Goal: Task Accomplishment & Management: Manage account settings

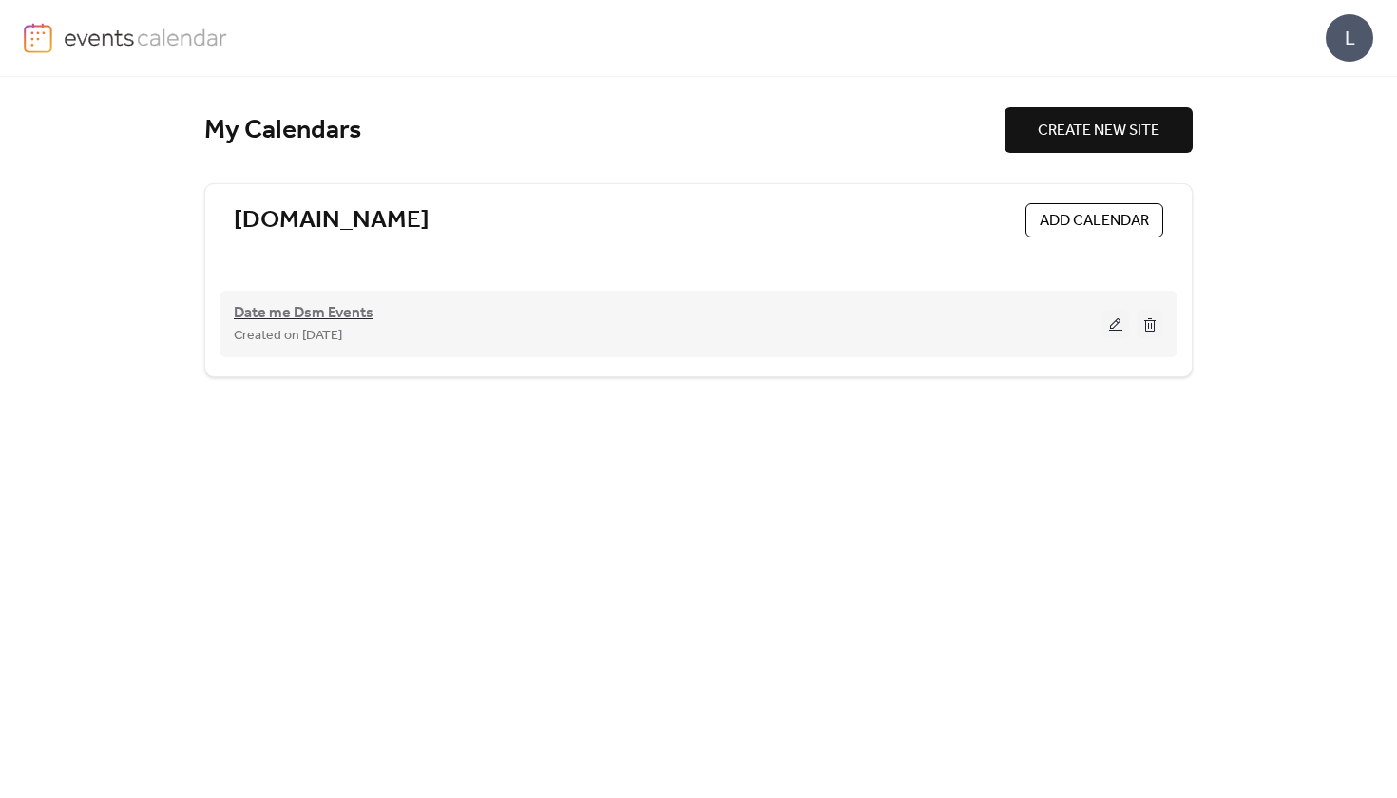
click at [312, 307] on span "Date me Dsm Events" at bounding box center [304, 313] width 140 height 23
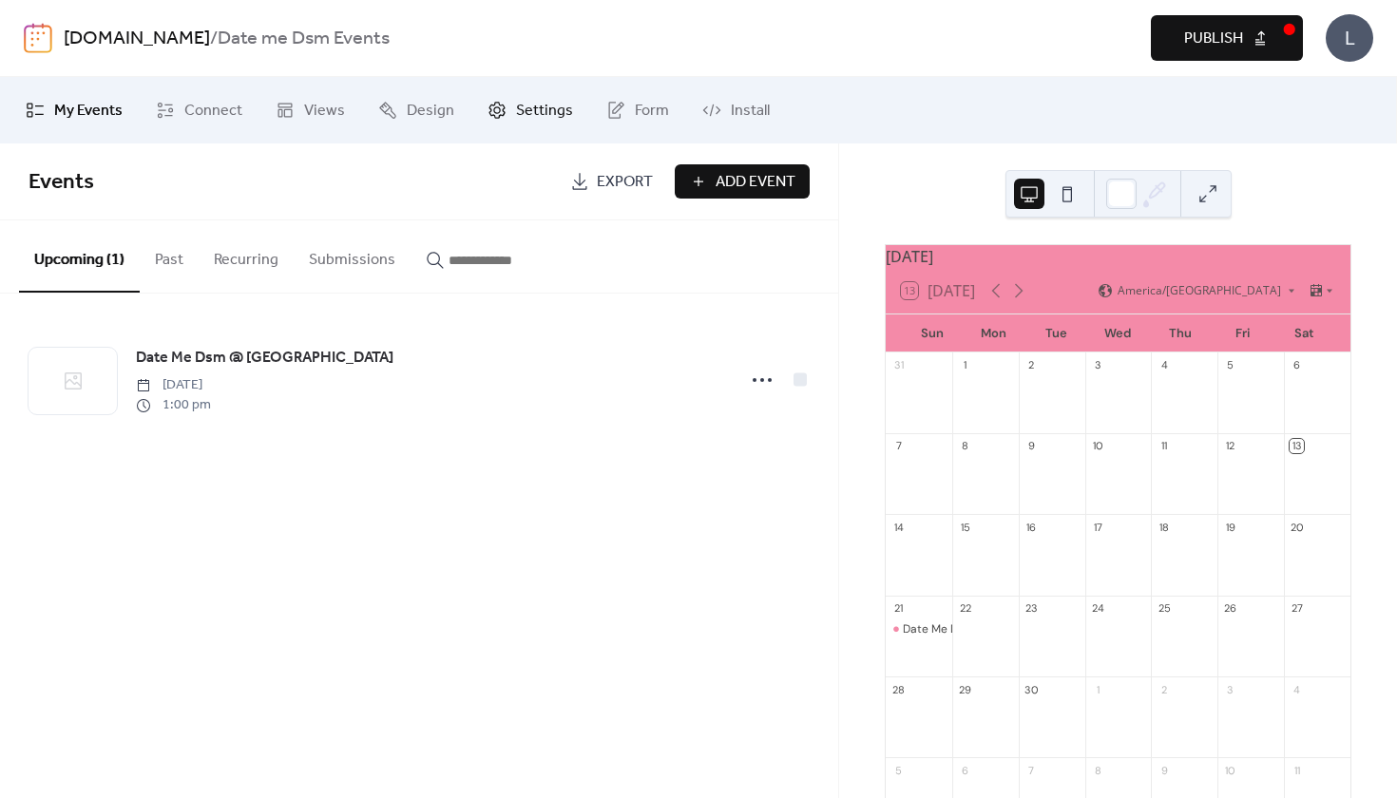
click at [508, 113] on link "Settings" at bounding box center [530, 110] width 114 height 51
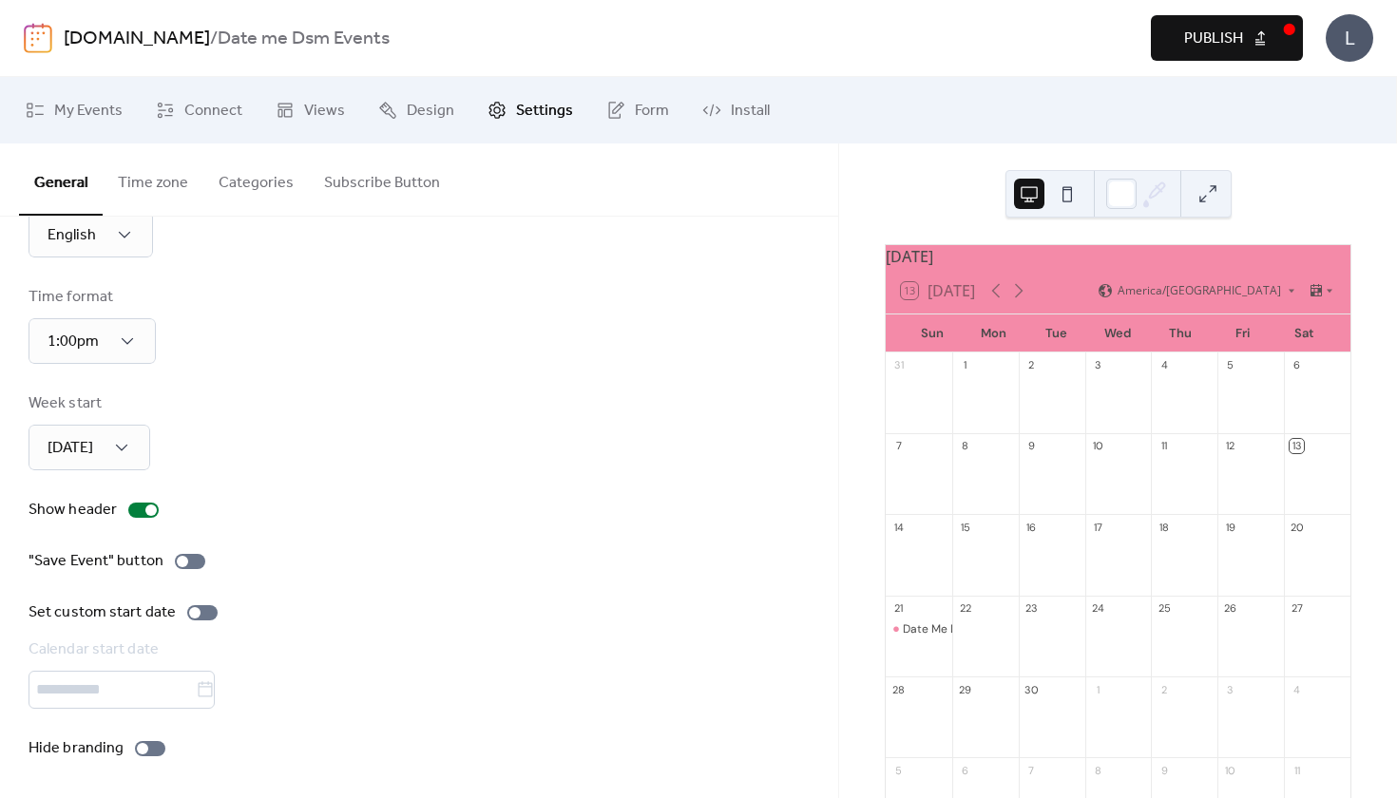
scroll to position [82, 0]
click at [100, 120] on span "My Events" at bounding box center [88, 111] width 68 height 23
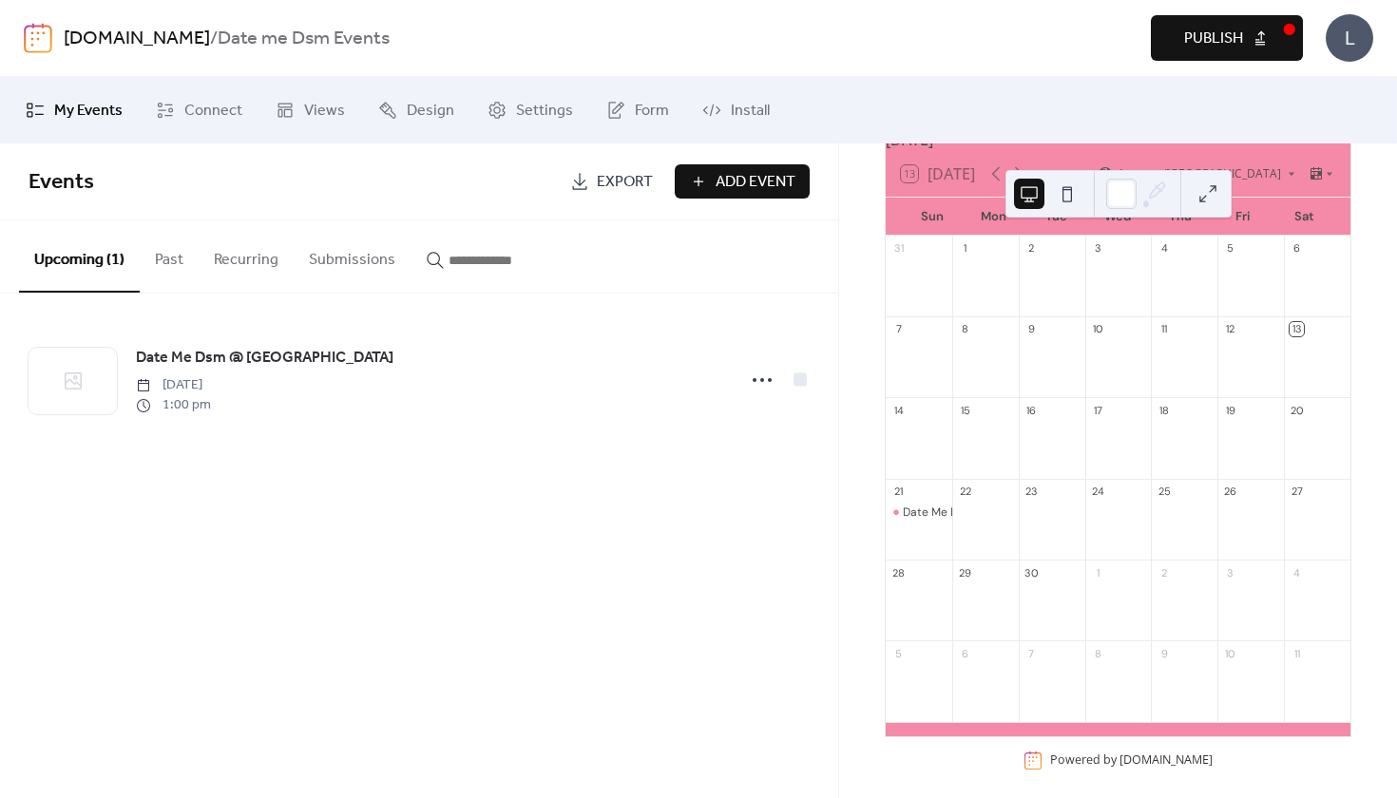
scroll to position [115, 0]
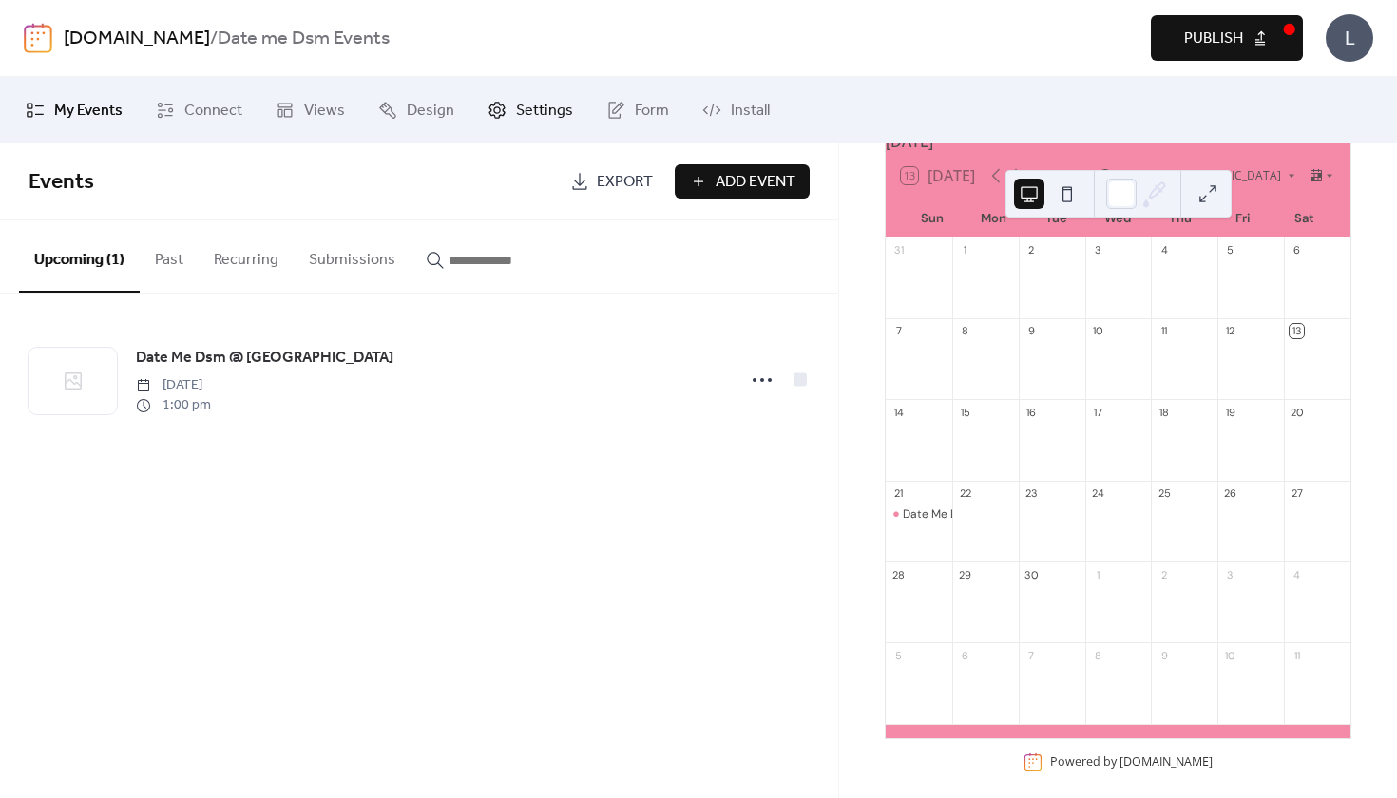
click at [532, 122] on span "Settings" at bounding box center [544, 111] width 57 height 23
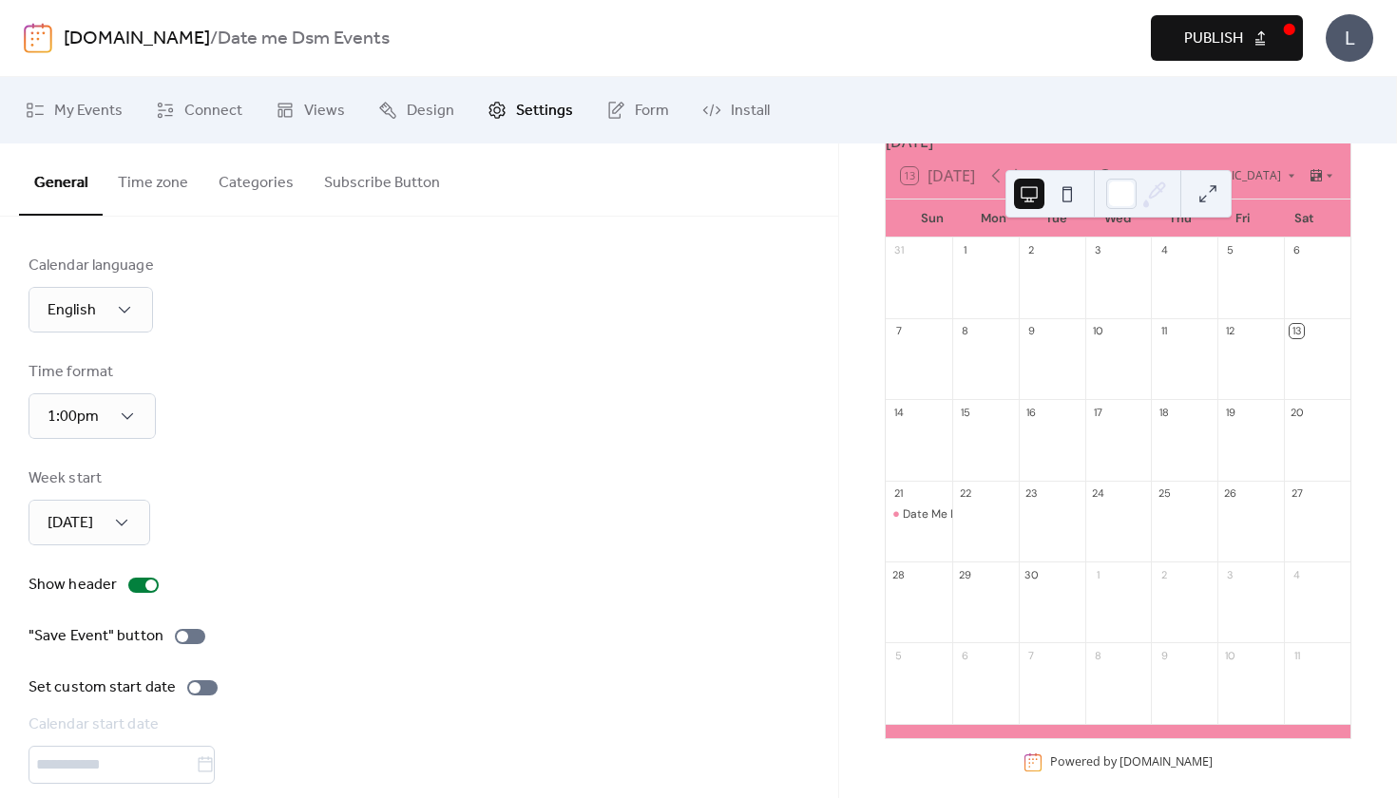
click at [167, 193] on button "Time zone" at bounding box center [153, 178] width 101 height 70
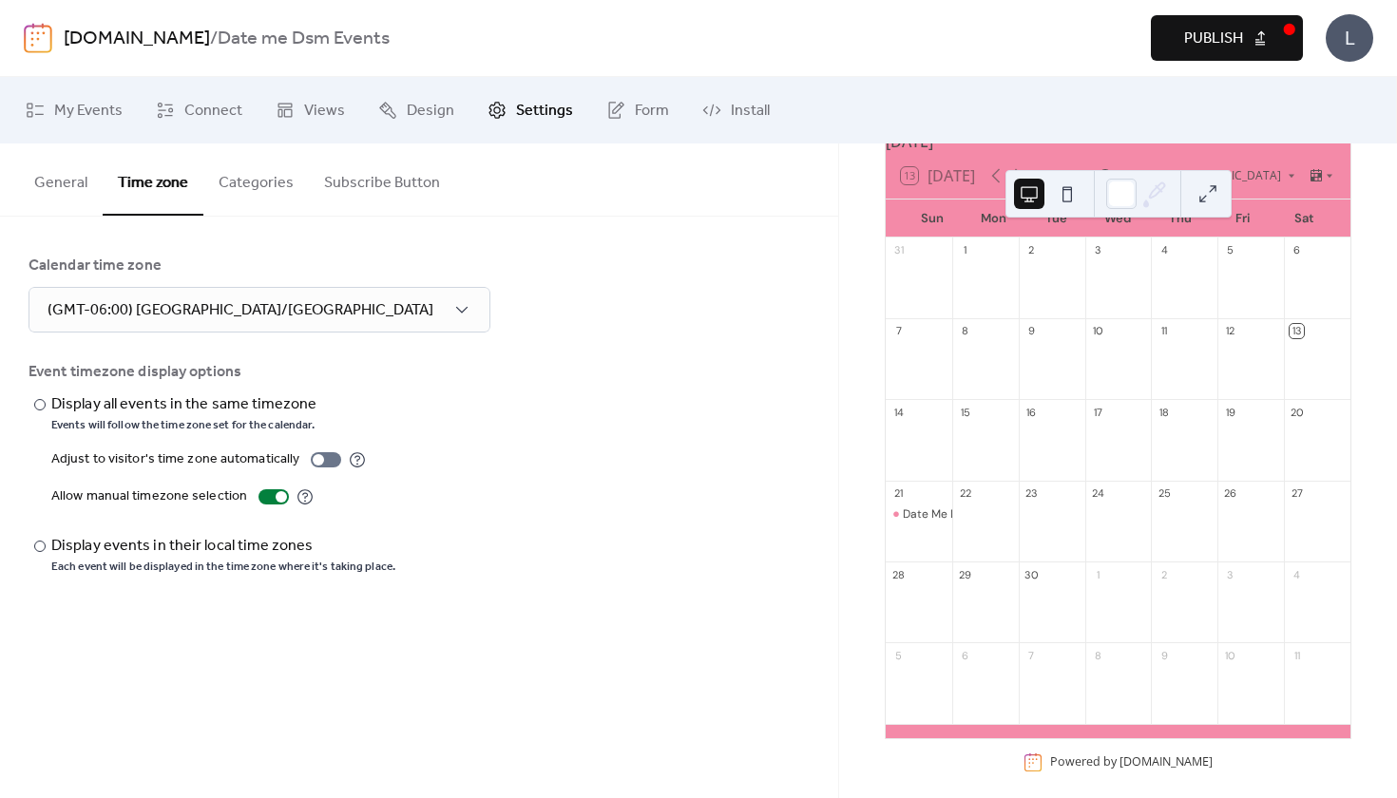
click at [235, 190] on button "Categories" at bounding box center [255, 178] width 105 height 70
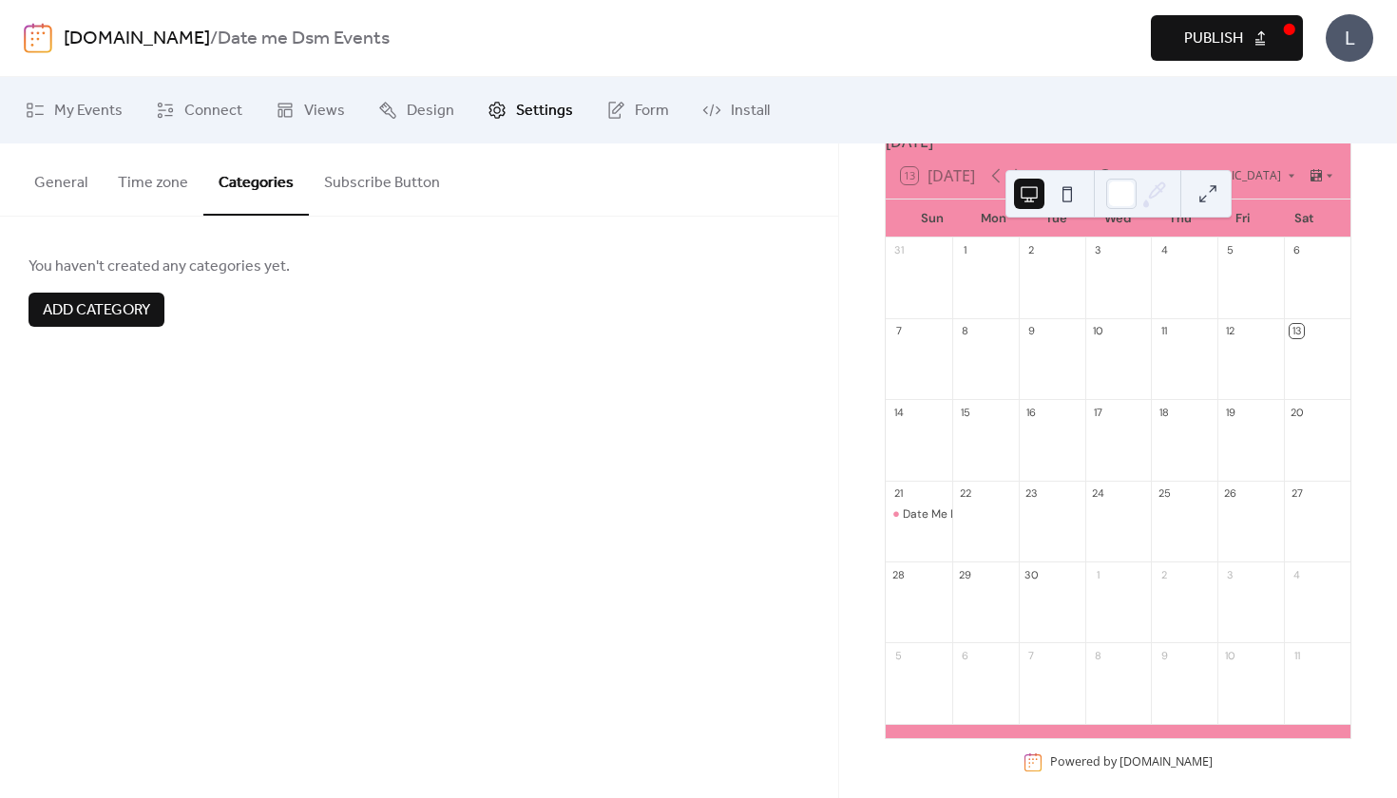
click at [355, 182] on button "Subscribe Button" at bounding box center [382, 178] width 146 height 70
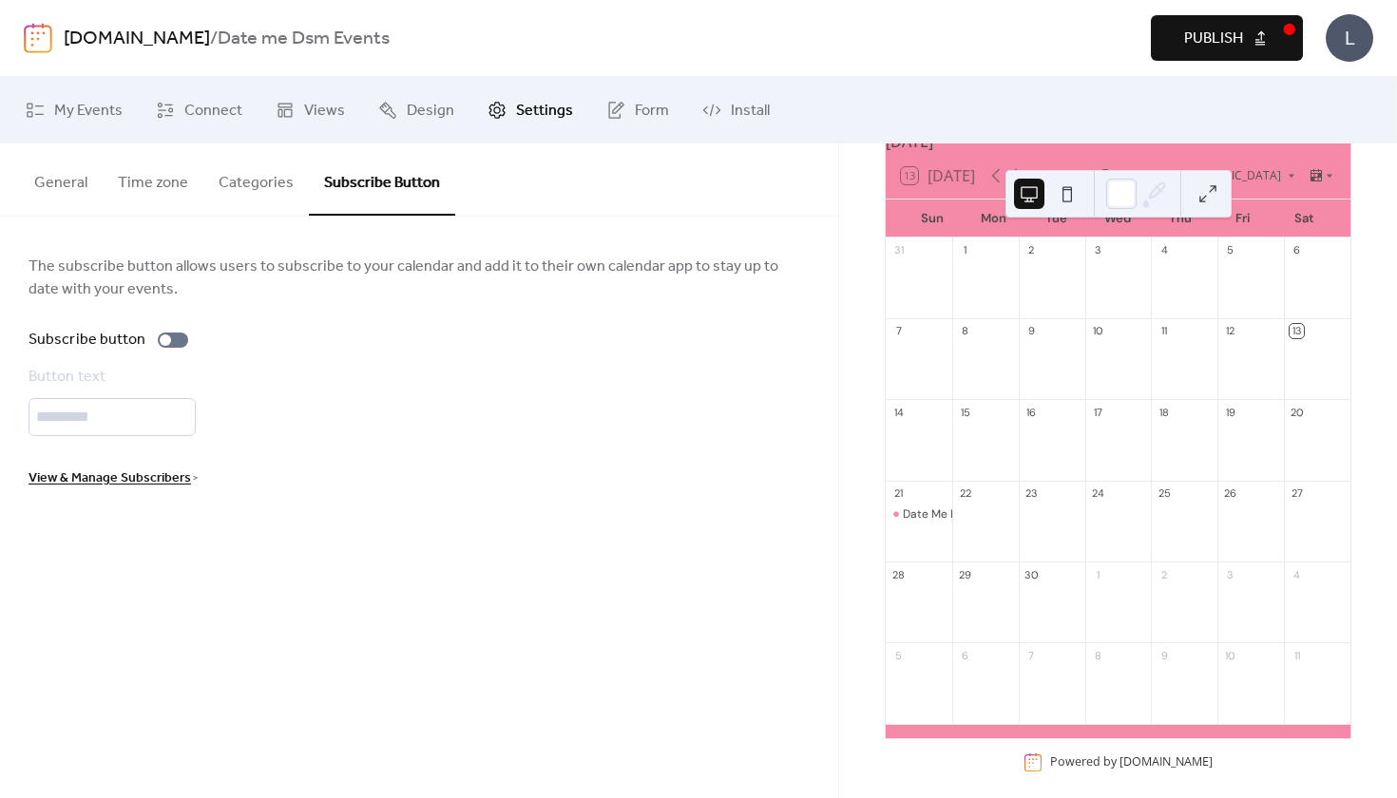
click at [271, 180] on button "Categories" at bounding box center [255, 178] width 105 height 70
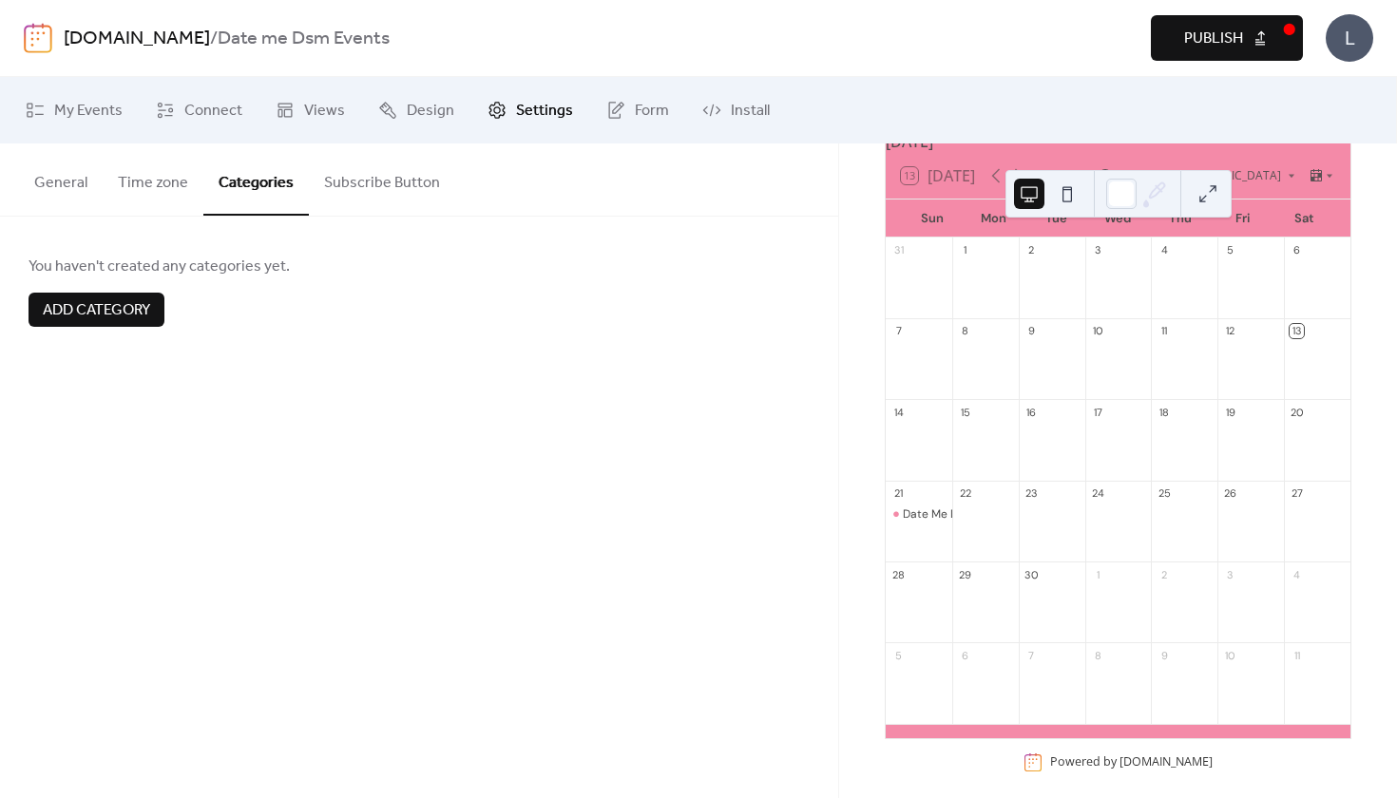
click at [178, 192] on button "Time zone" at bounding box center [153, 178] width 101 height 70
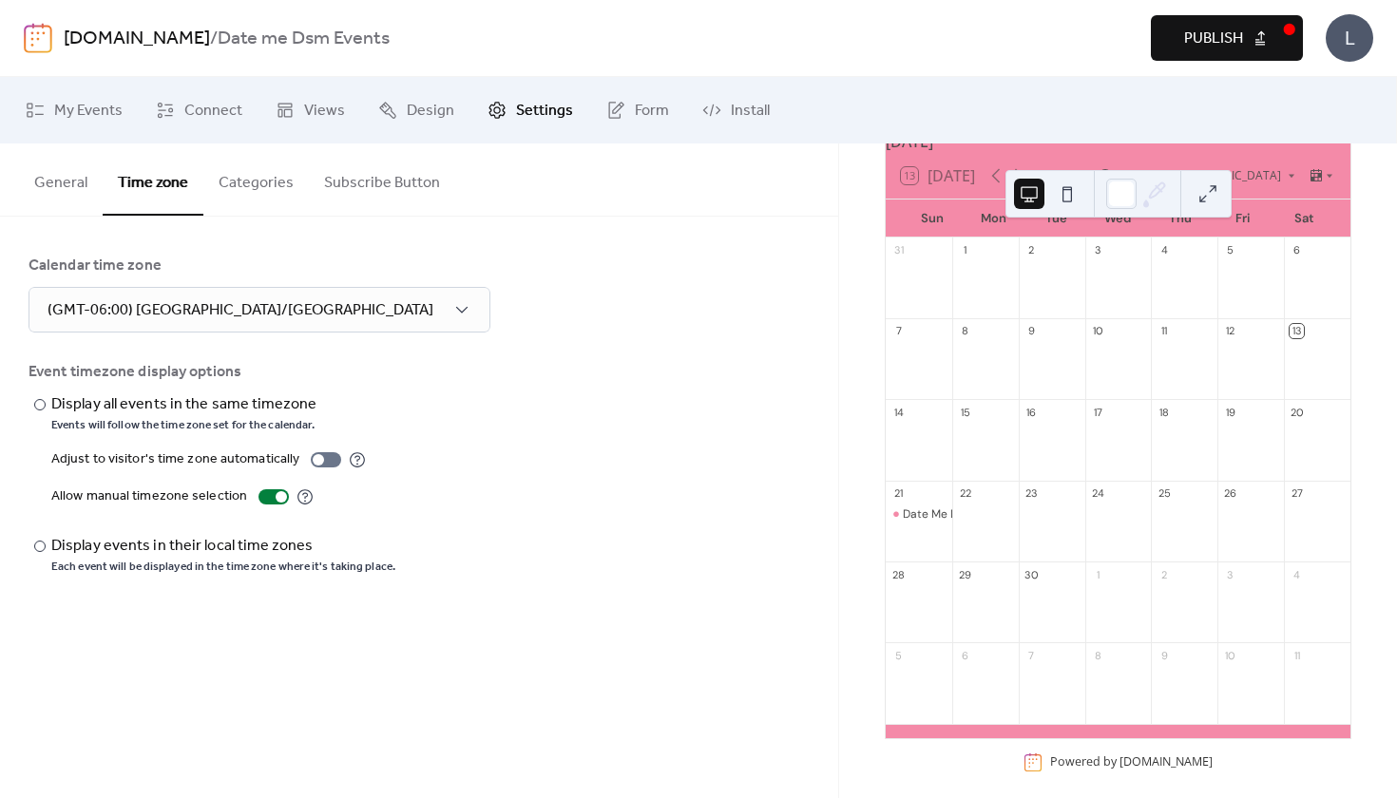
click at [61, 180] on button "General" at bounding box center [61, 178] width 84 height 70
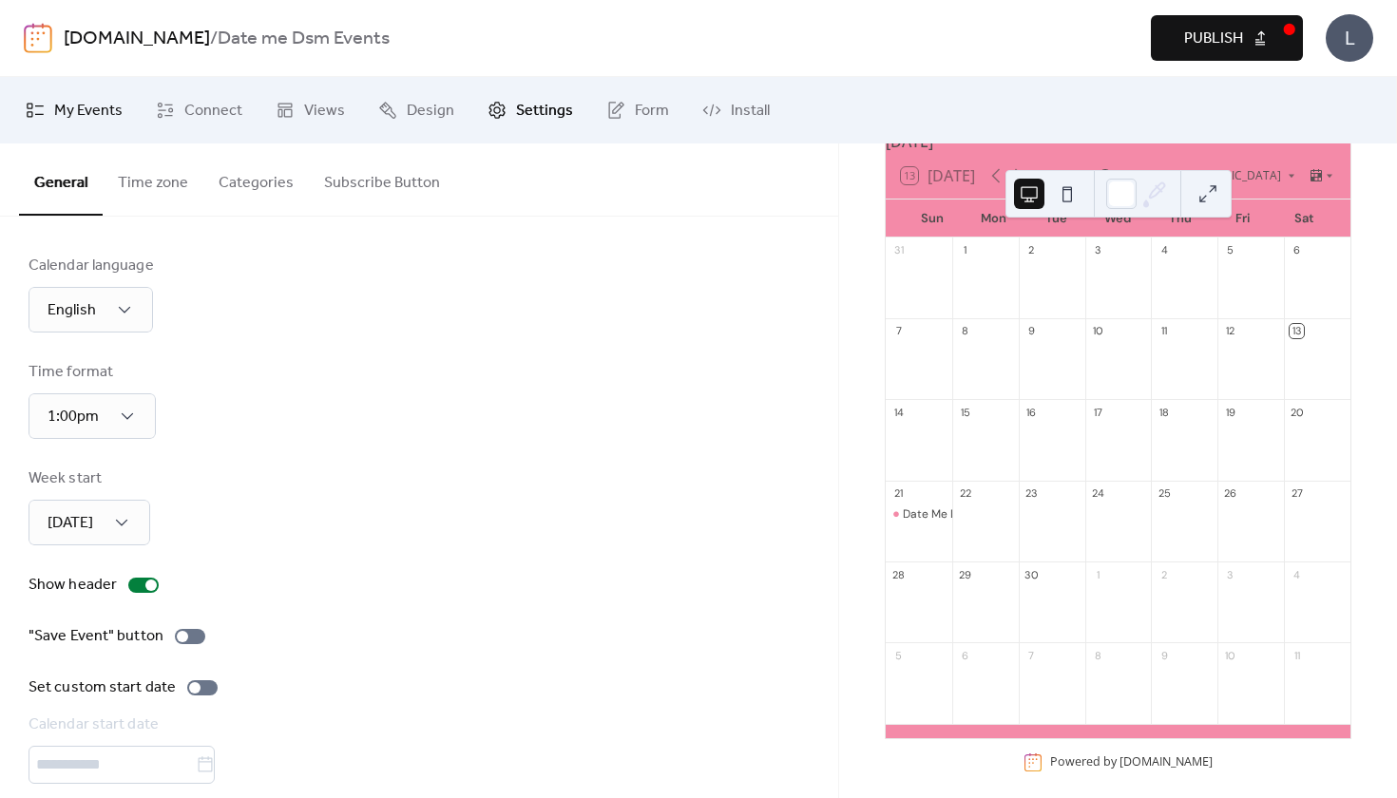
click at [94, 118] on span "My Events" at bounding box center [88, 111] width 68 height 23
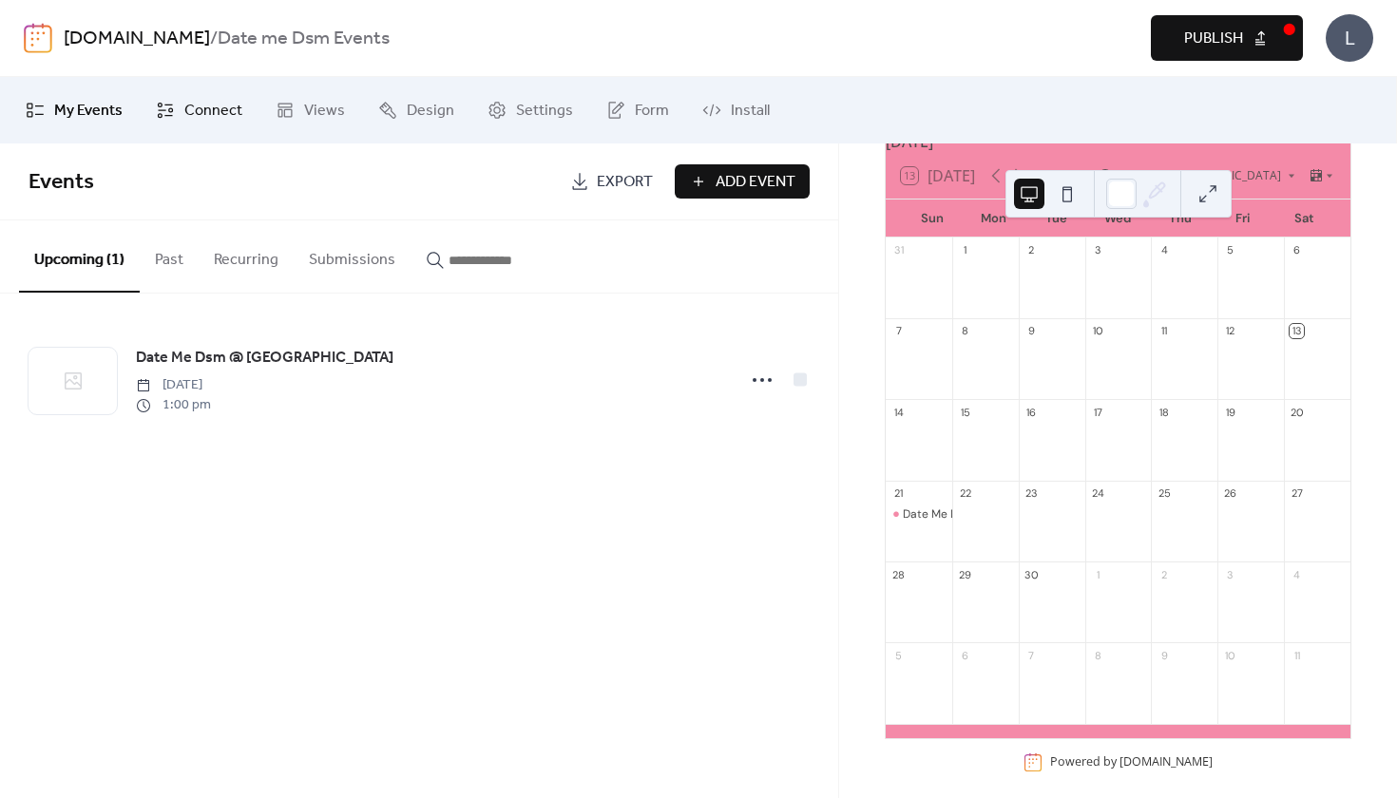
click at [217, 119] on span "Connect" at bounding box center [213, 111] width 58 height 23
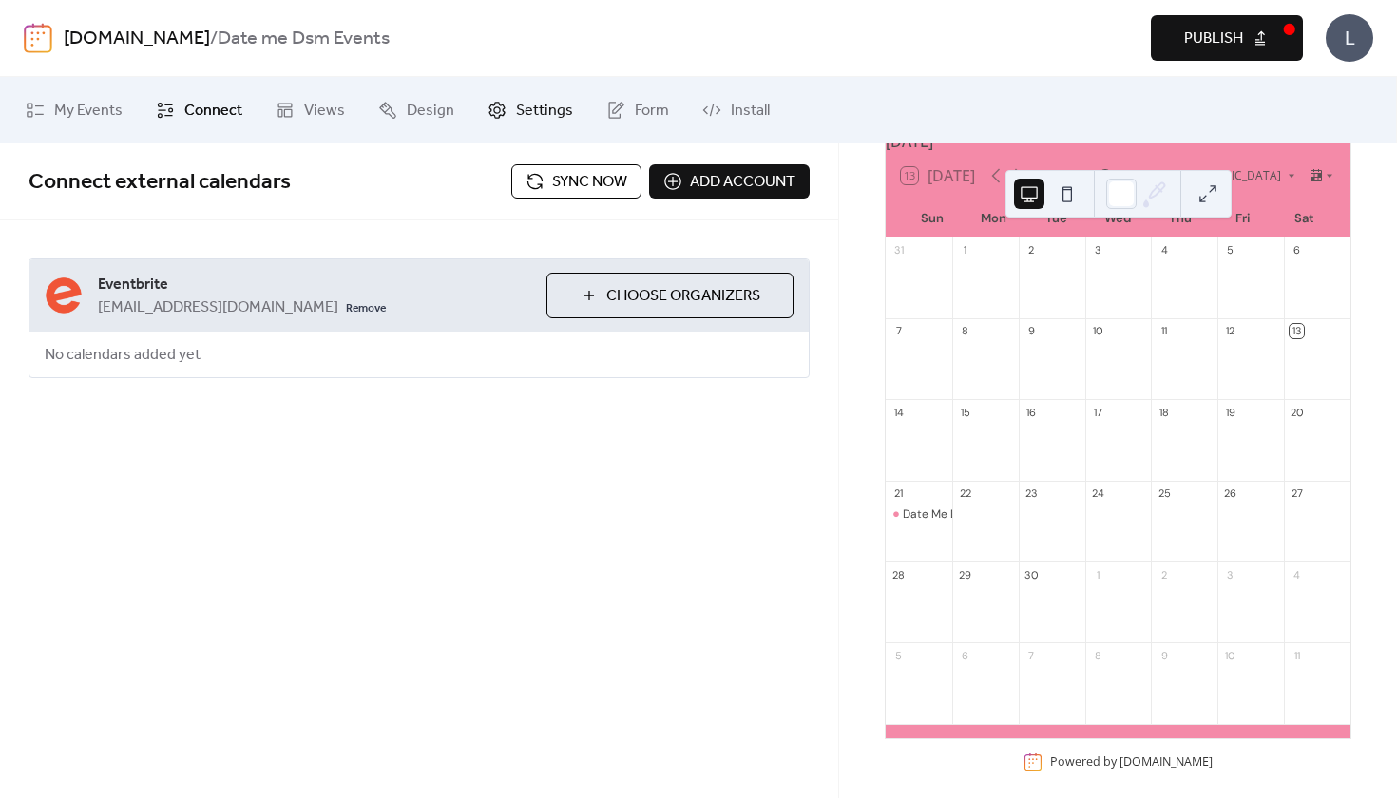
click at [538, 114] on span "Settings" at bounding box center [544, 111] width 57 height 23
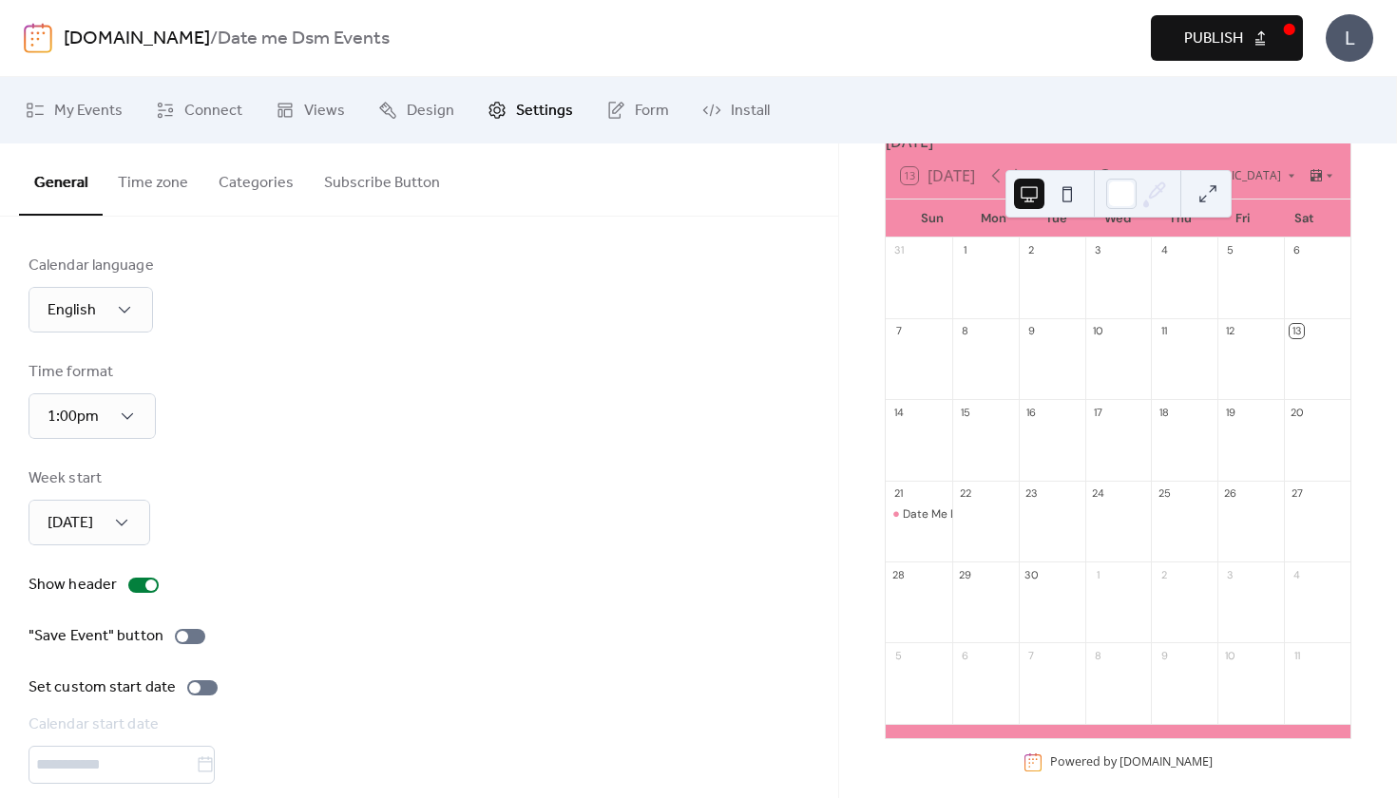
click at [85, 46] on link "[DOMAIN_NAME]" at bounding box center [137, 39] width 146 height 36
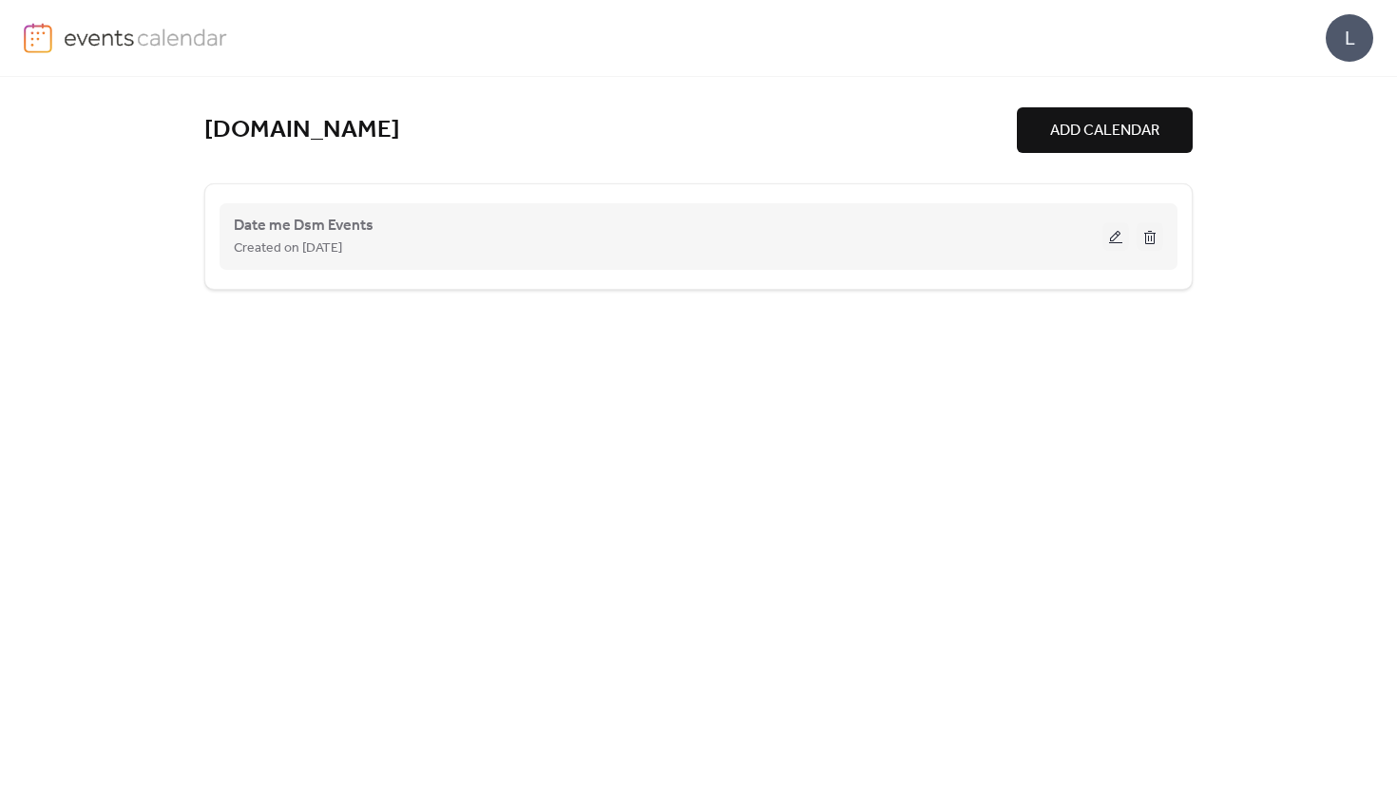
click at [1111, 245] on button at bounding box center [1115, 236] width 27 height 29
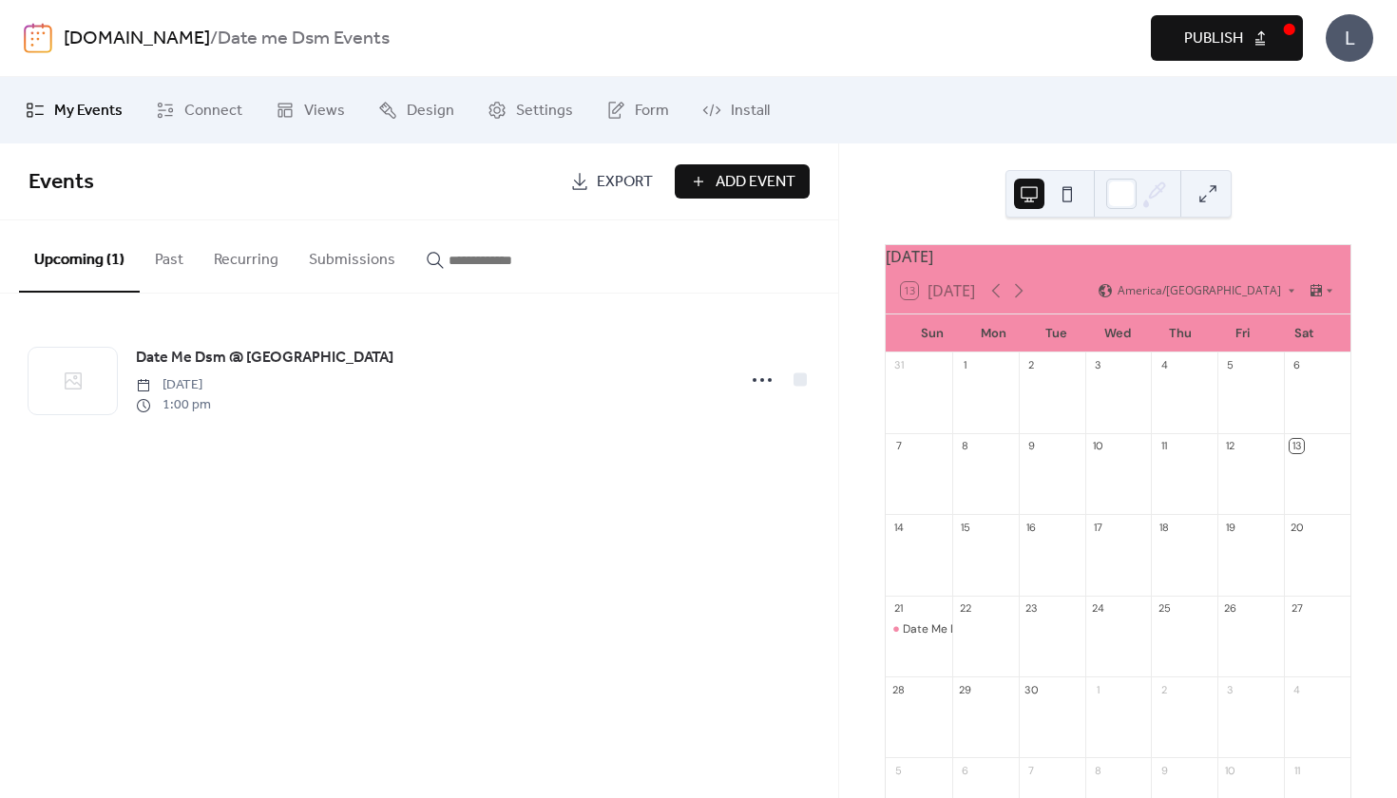
click at [1260, 56] on button "Publish" at bounding box center [1227, 38] width 152 height 46
click at [1353, 48] on div "L" at bounding box center [1349, 38] width 48 height 48
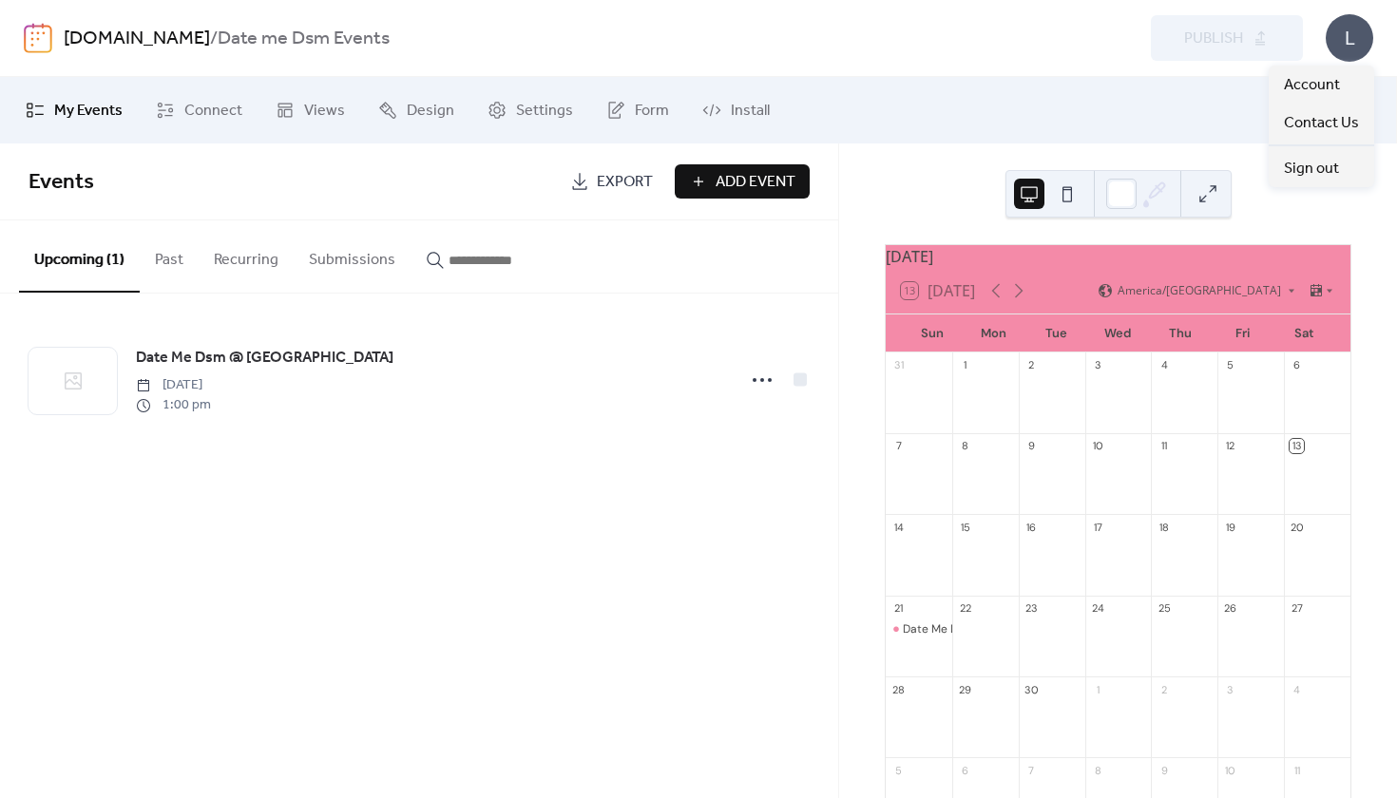
click at [538, 445] on div "Date Me Dsm @ Middlebrook Sunday, September 21, 2025 1:00 pm" at bounding box center [419, 380] width 838 height 173
click at [230, 105] on span "Connect" at bounding box center [213, 111] width 58 height 23
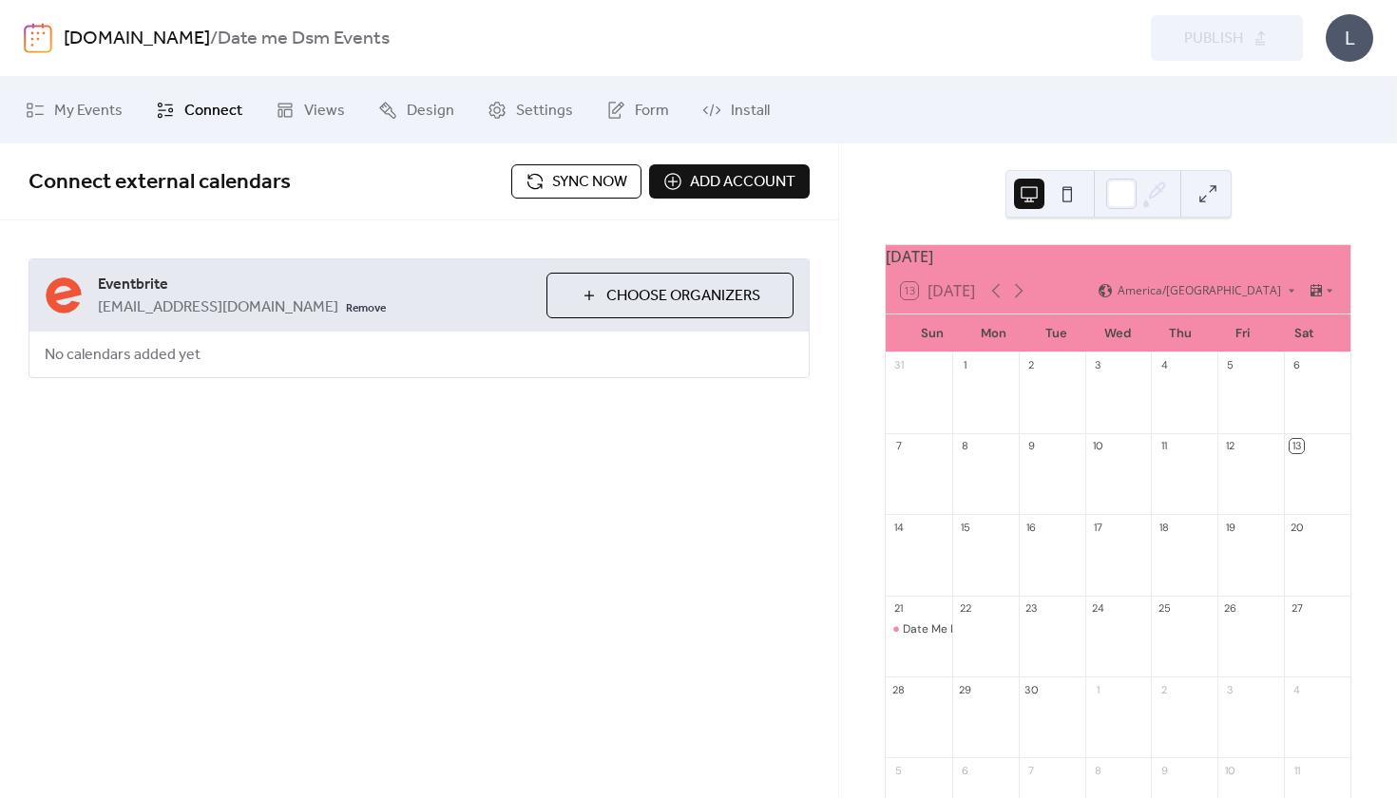
click at [676, 304] on span "Choose Organizers" at bounding box center [683, 296] width 154 height 23
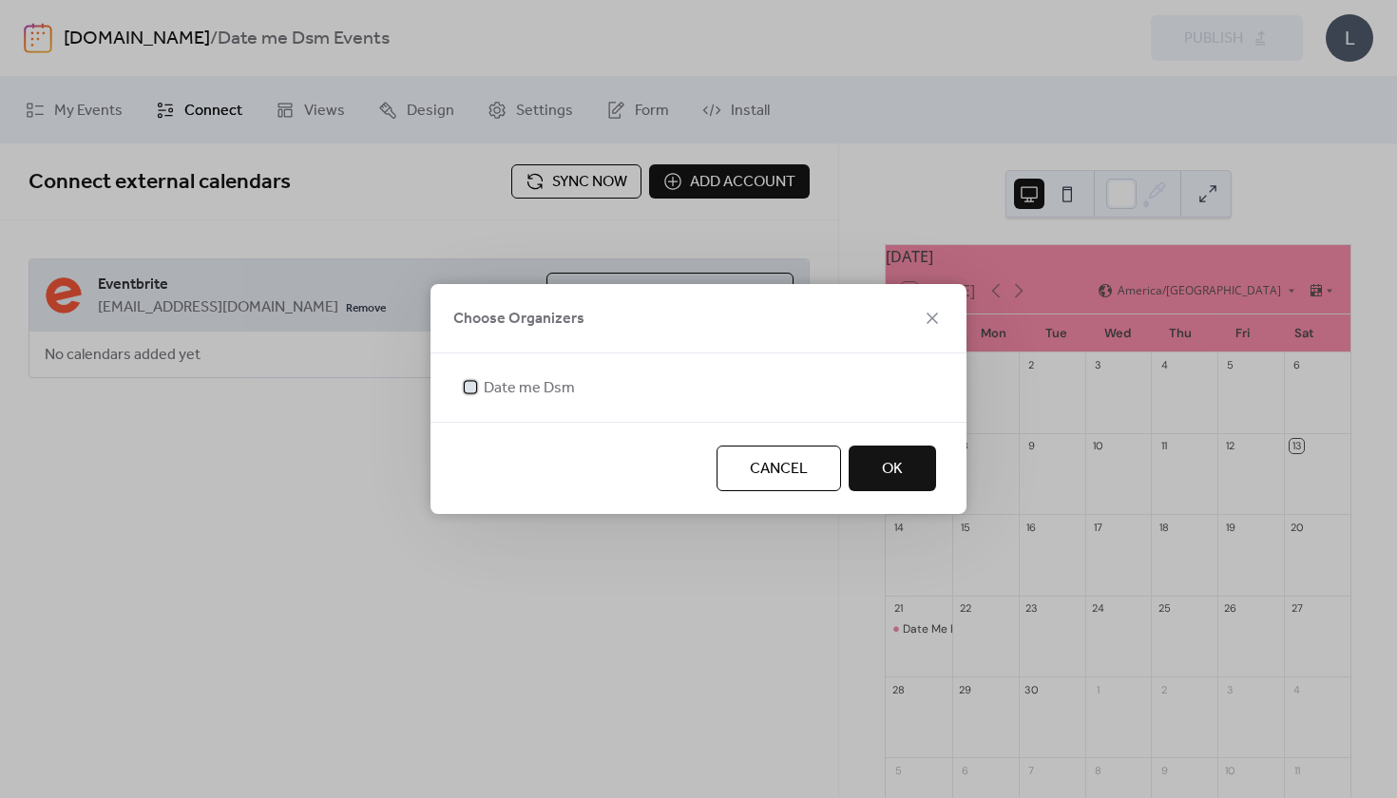
click at [520, 379] on span "Date me Dsm" at bounding box center [529, 388] width 91 height 23
click at [903, 478] on span "OK" at bounding box center [892, 469] width 21 height 23
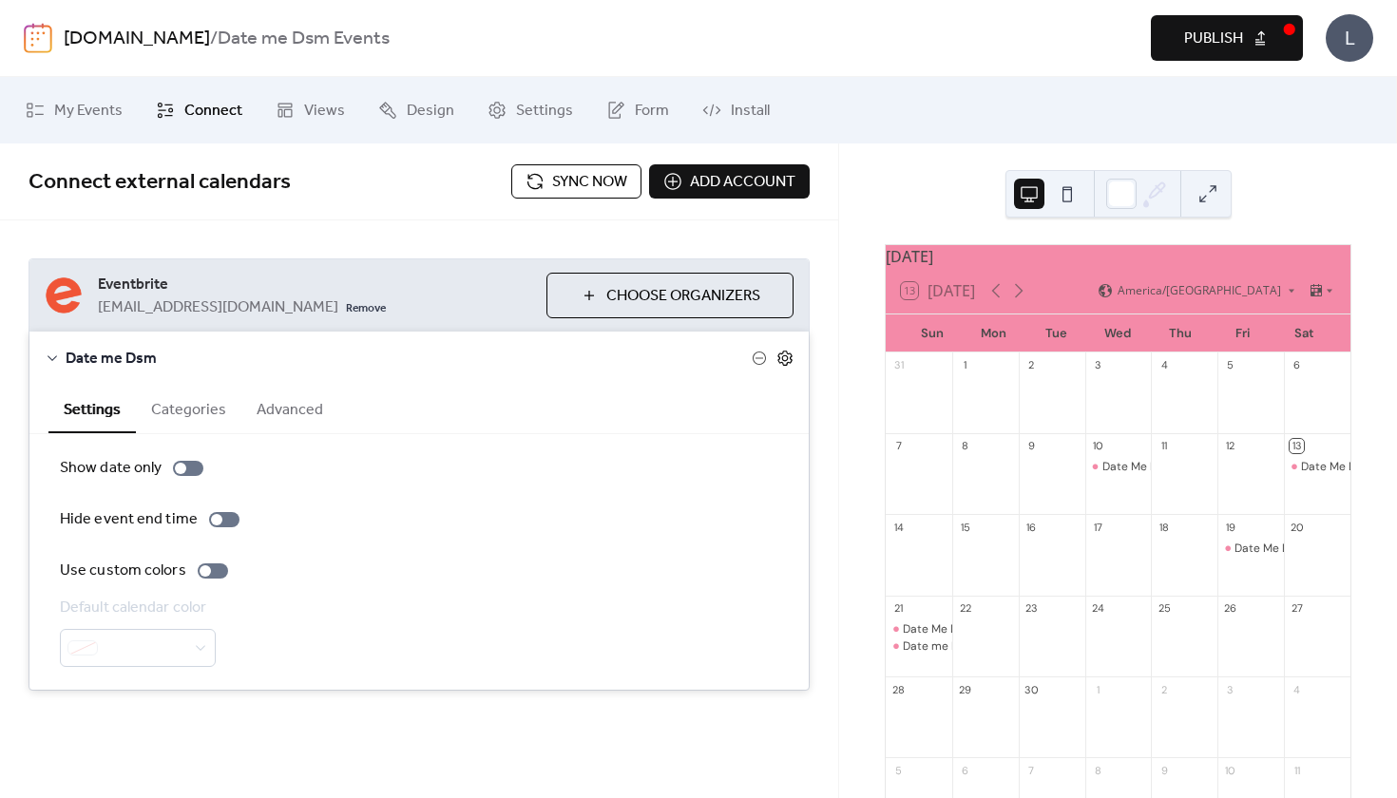
click at [790, 354] on icon at bounding box center [784, 358] width 17 height 17
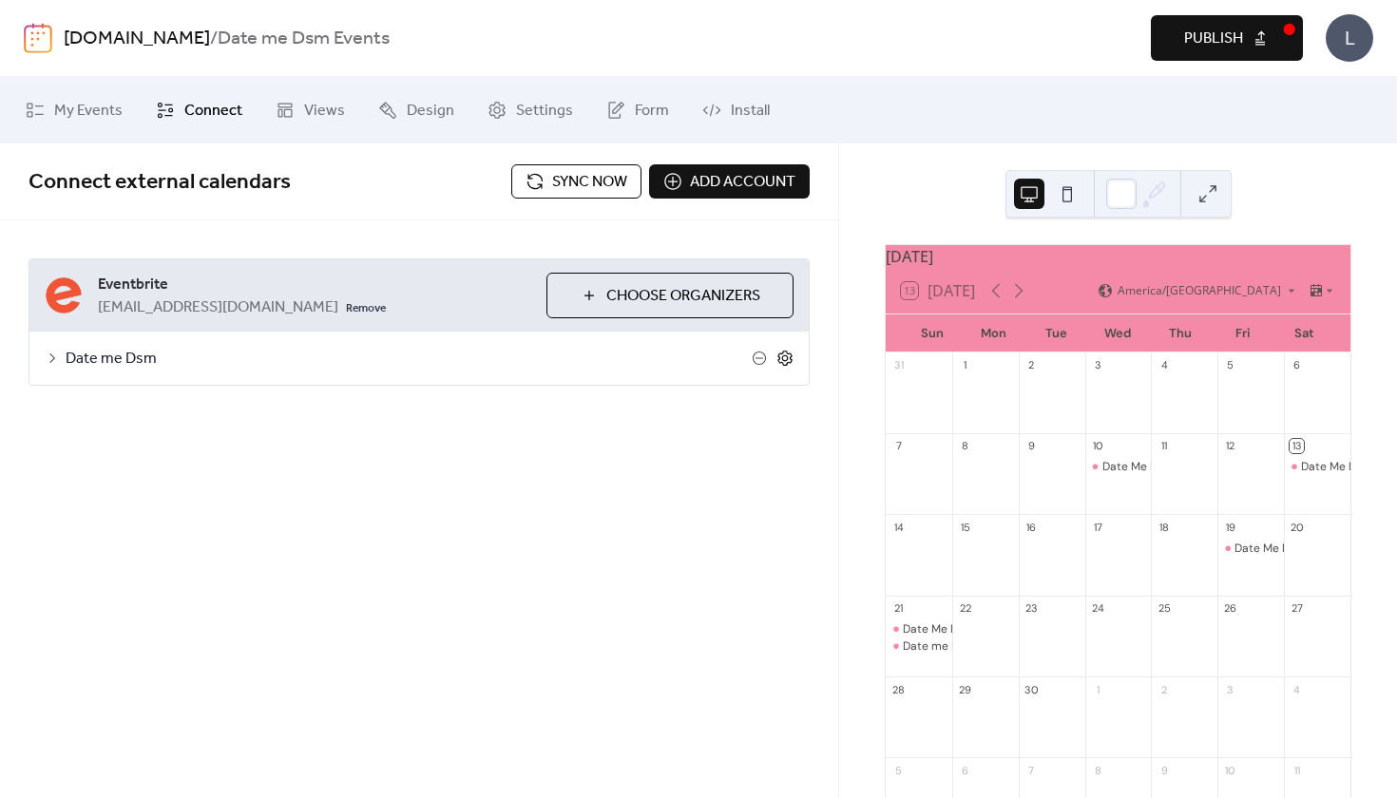
click at [790, 354] on icon at bounding box center [784, 358] width 17 height 17
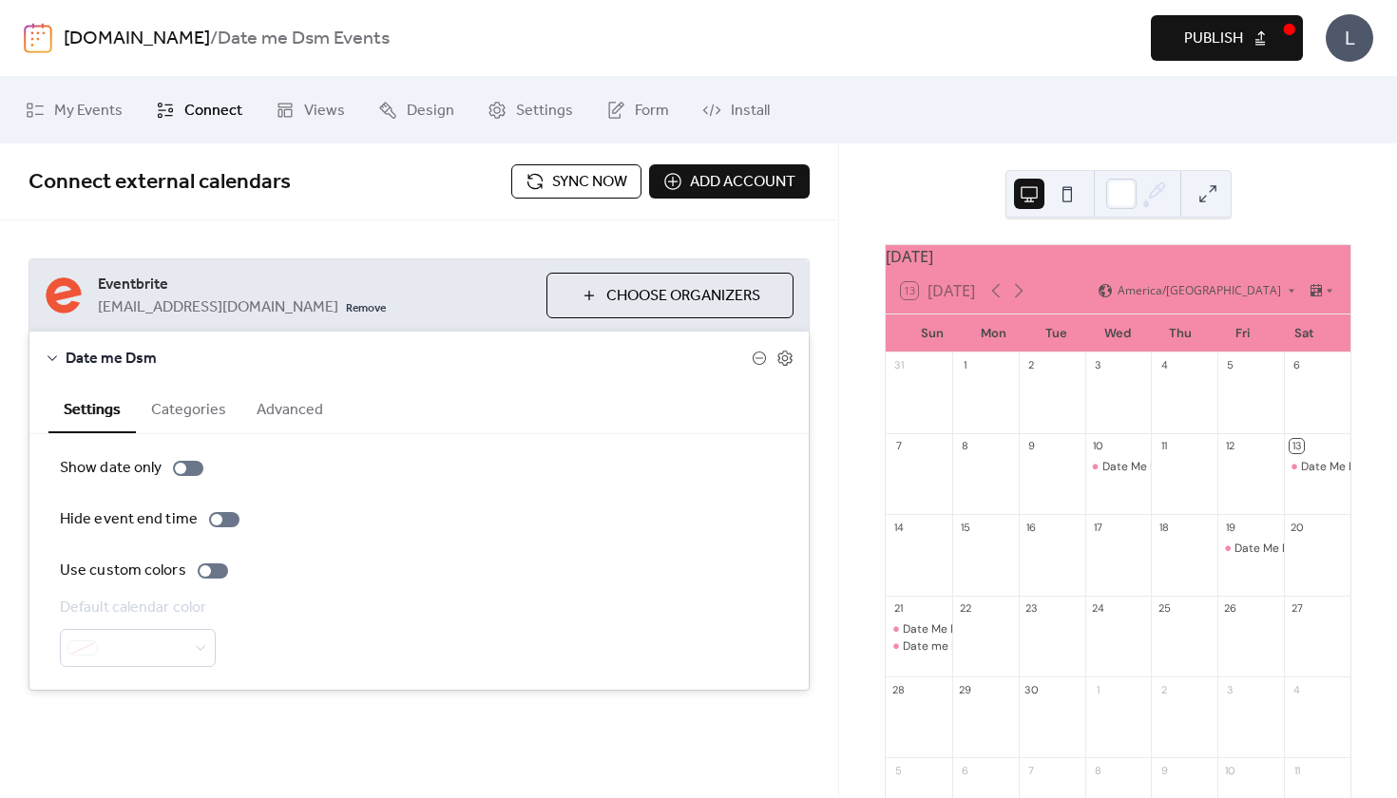
click at [185, 426] on button "Categories" at bounding box center [188, 408] width 105 height 47
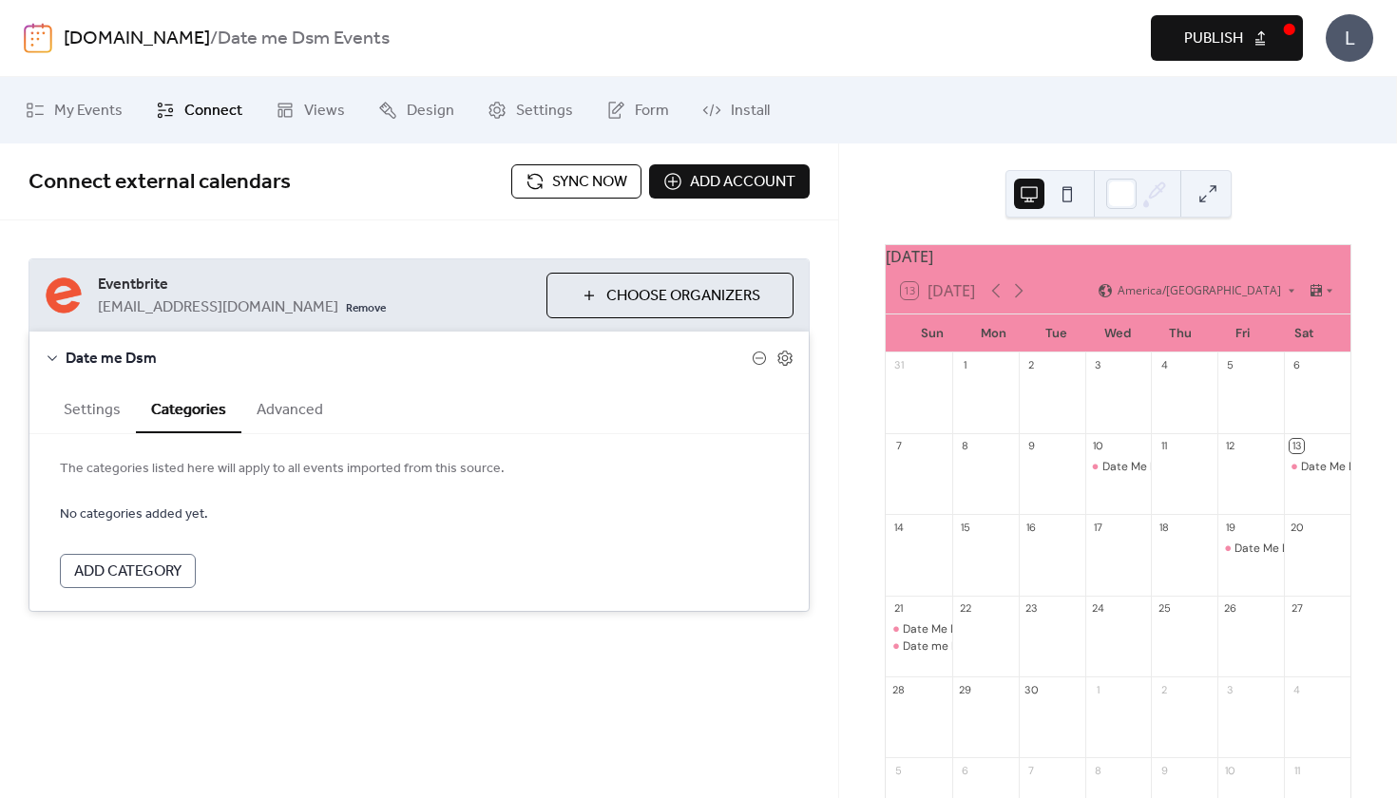
click at [291, 410] on button "Advanced" at bounding box center [289, 408] width 97 height 47
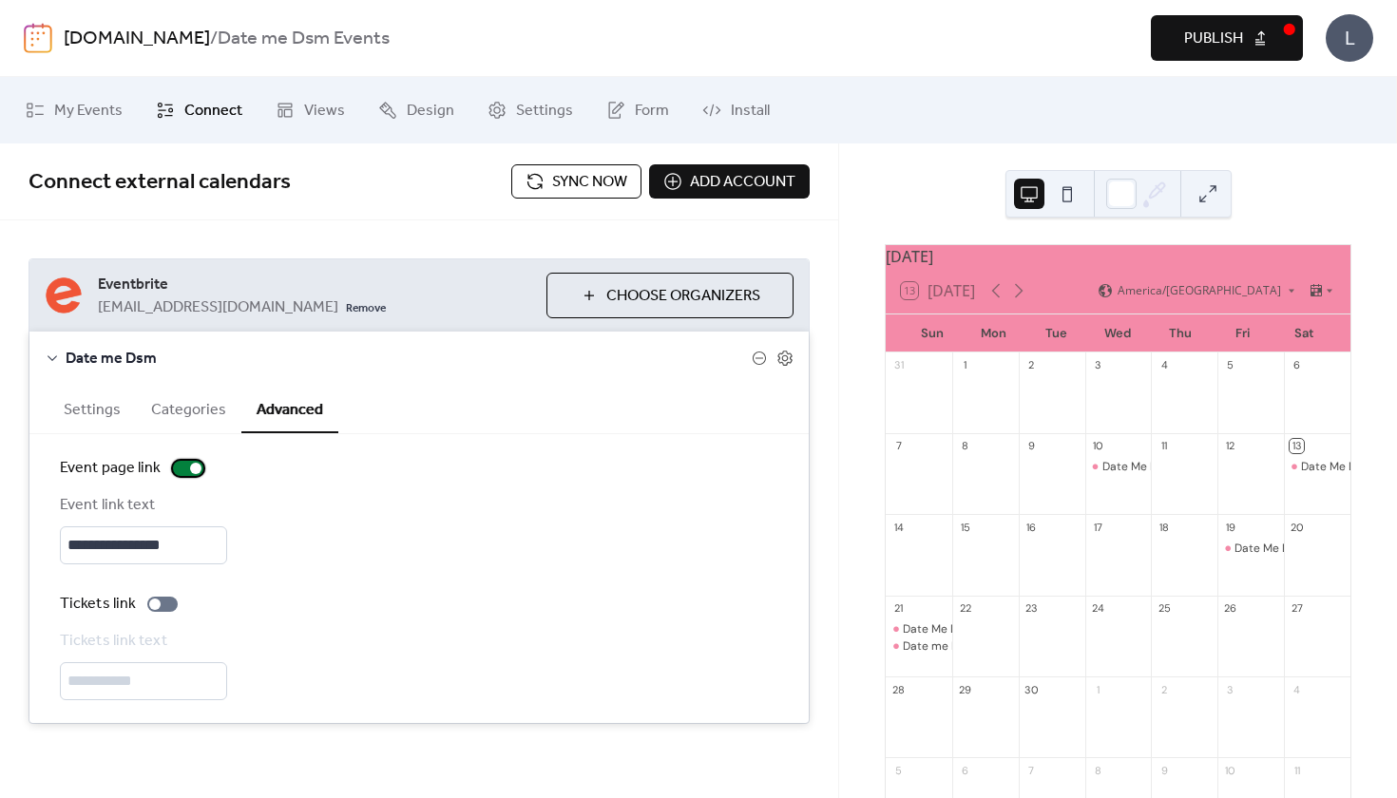
click at [177, 473] on div at bounding box center [188, 468] width 30 height 15
click at [200, 466] on div at bounding box center [188, 468] width 30 height 15
click at [89, 424] on button "Settings" at bounding box center [91, 408] width 87 height 47
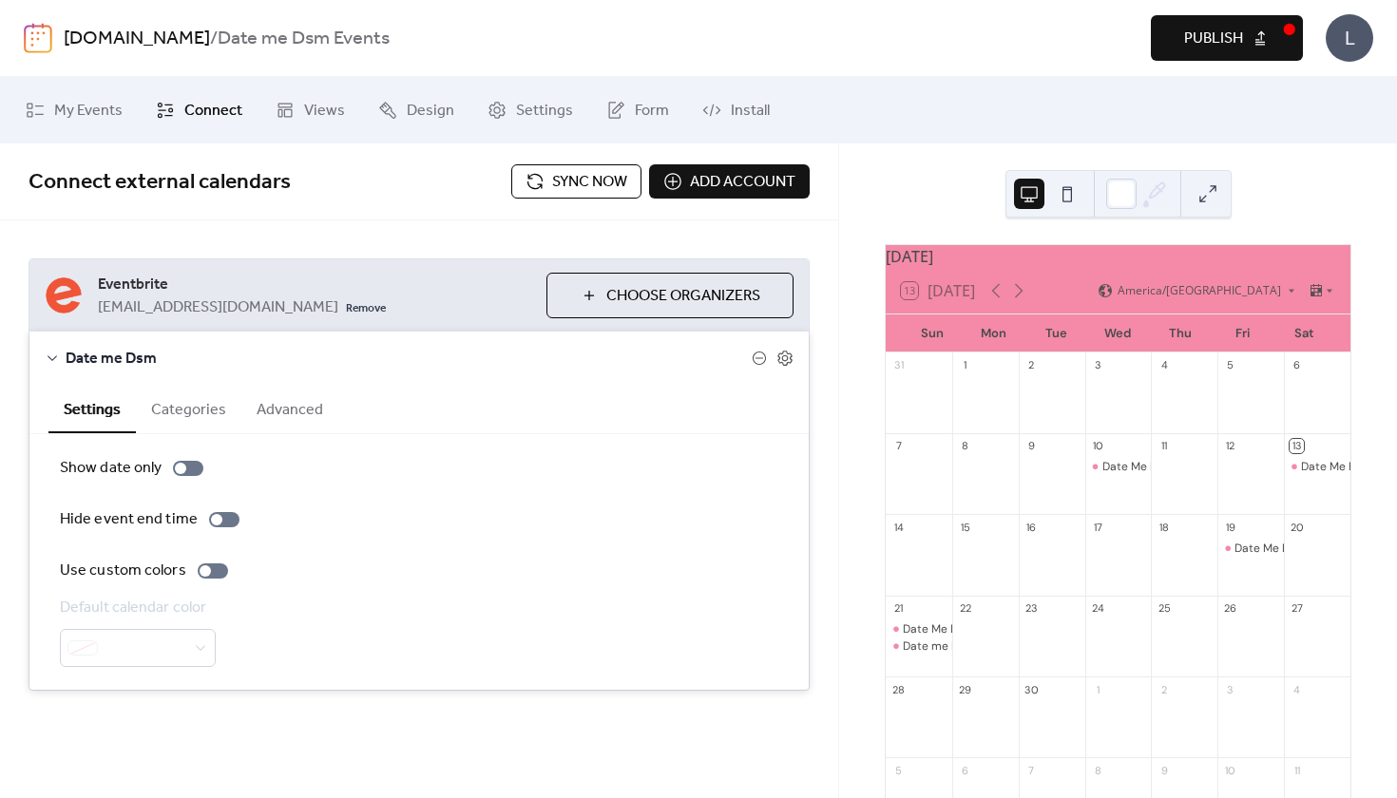
click at [612, 194] on span "Sync now" at bounding box center [589, 182] width 75 height 23
click at [542, 188] on button "Sync now" at bounding box center [576, 181] width 130 height 34
click at [1234, 557] on div "Date Me Dsm Invite Only Event" at bounding box center [1316, 549] width 164 height 16
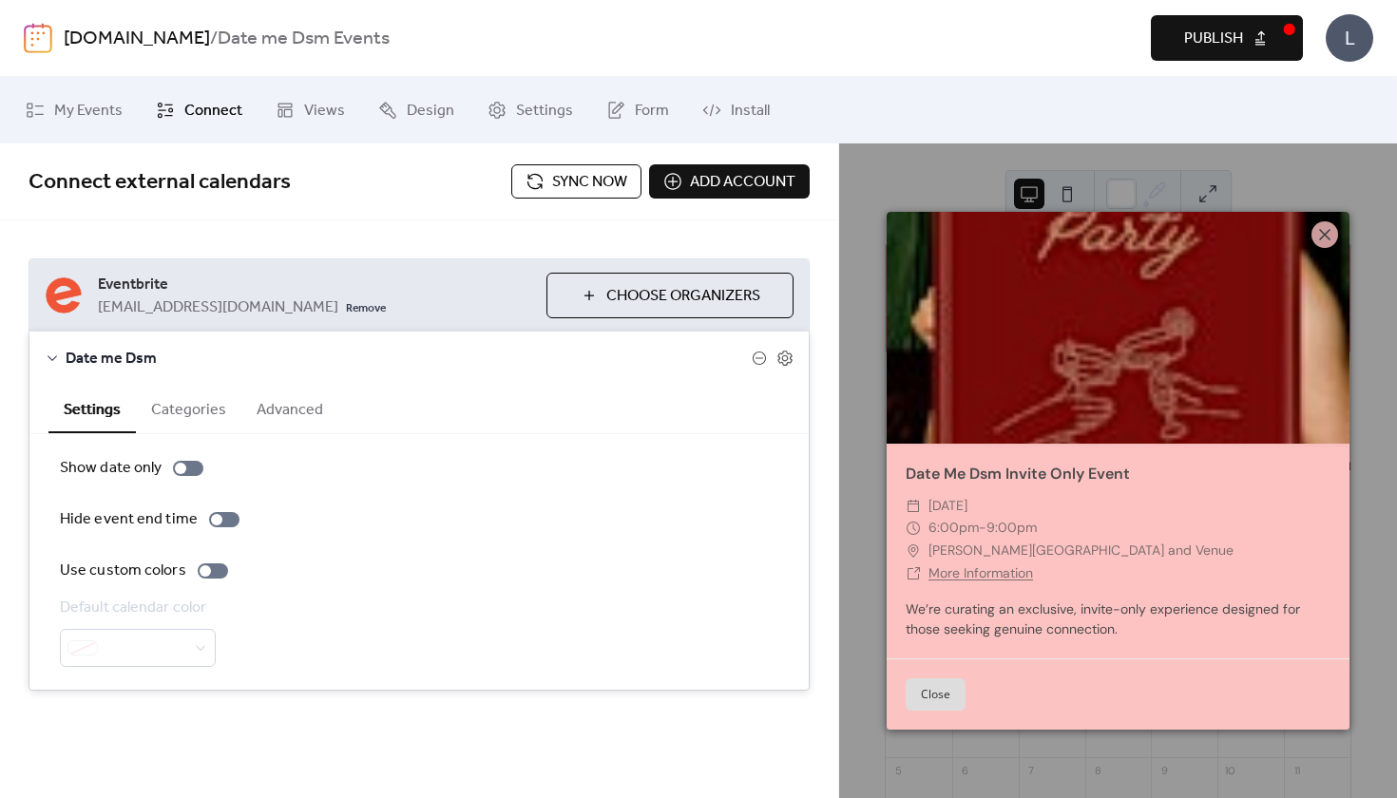
click at [953, 684] on button "Close" at bounding box center [935, 694] width 60 height 32
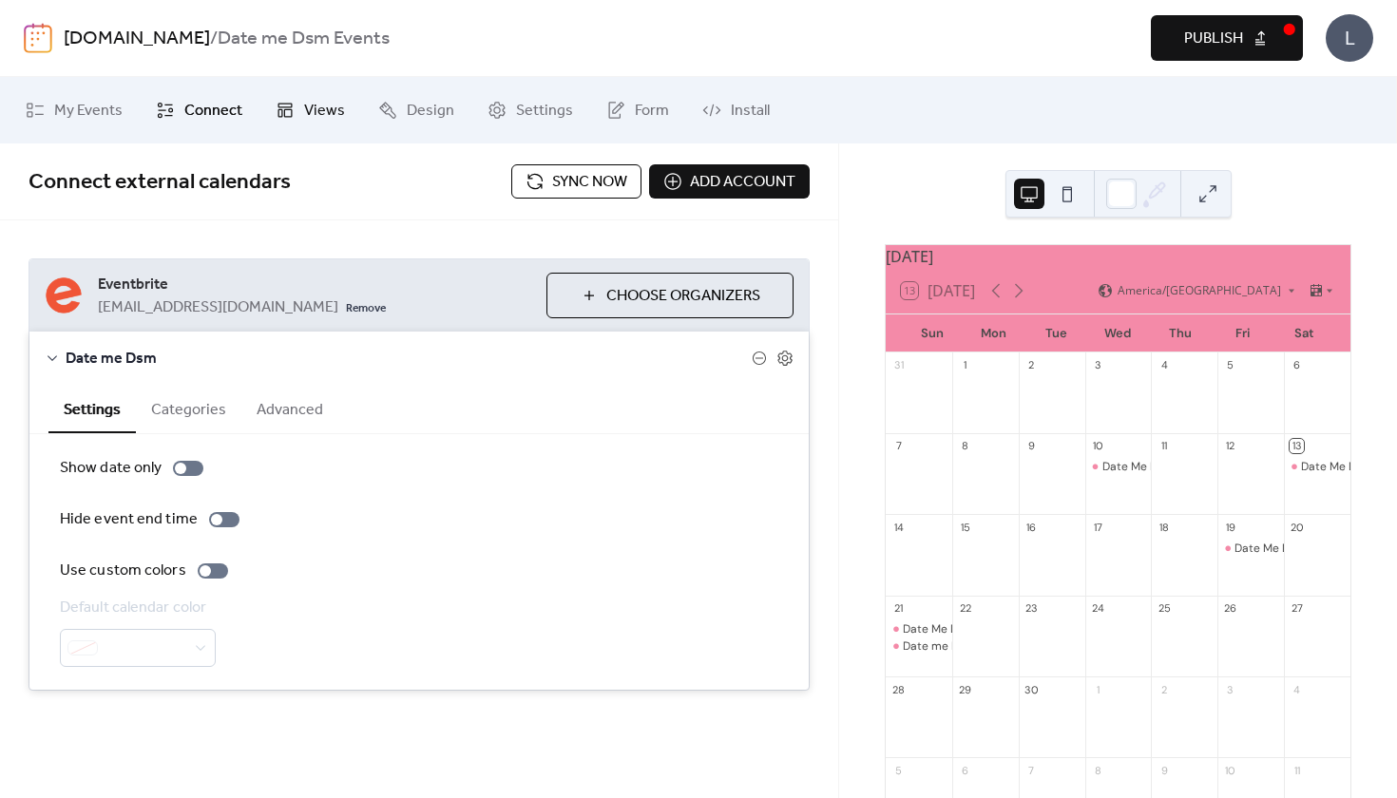
click at [315, 112] on span "Views" at bounding box center [324, 111] width 41 height 23
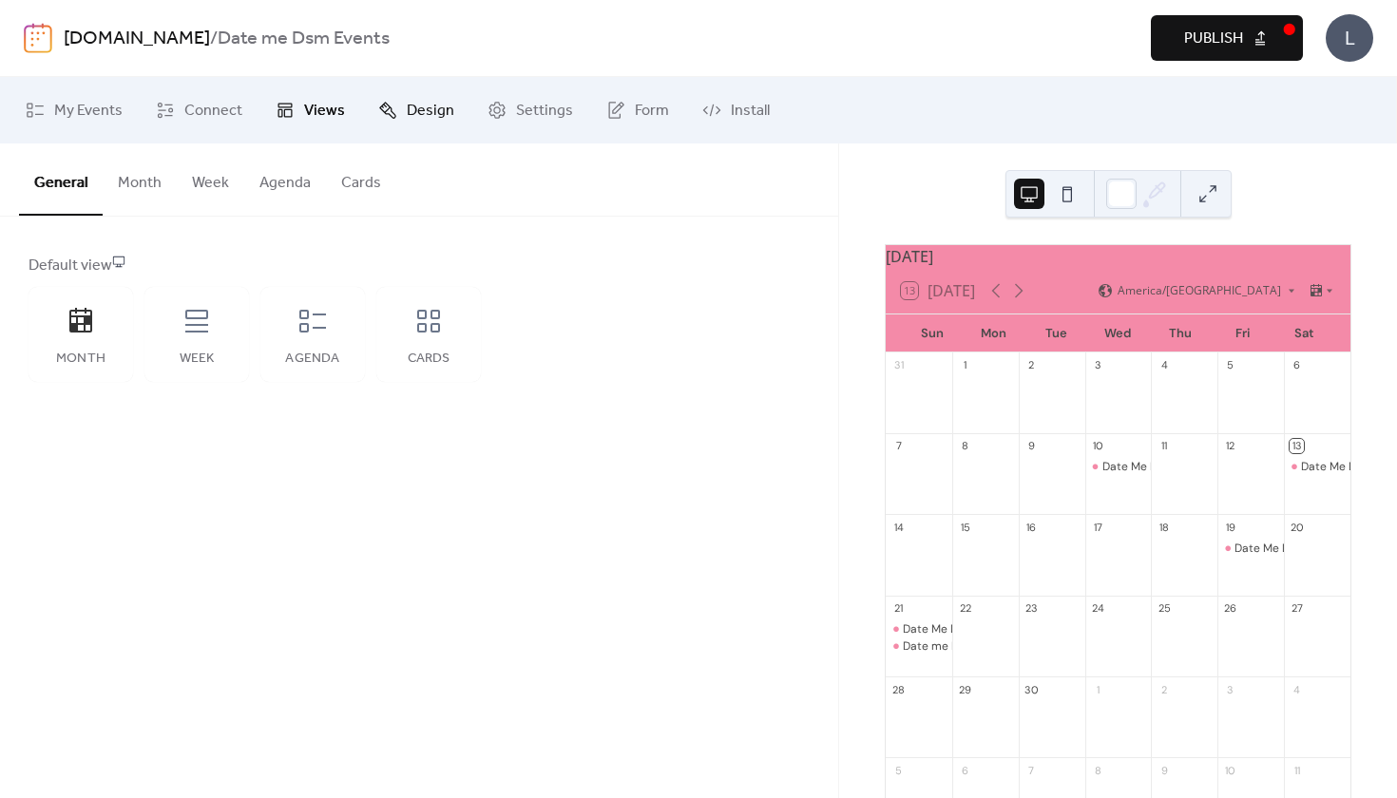
click at [422, 112] on span "Design" at bounding box center [431, 111] width 48 height 23
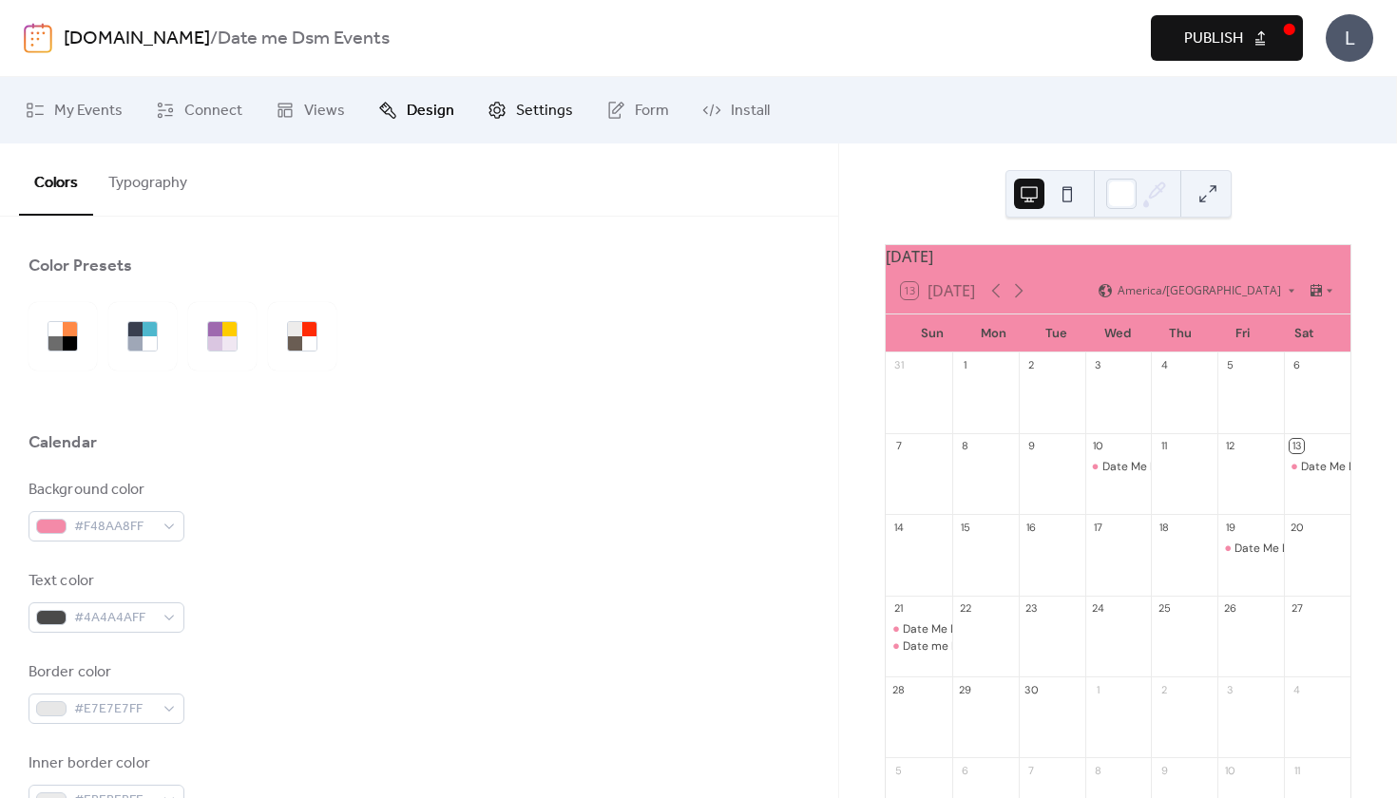
click at [516, 116] on span "Settings" at bounding box center [544, 111] width 57 height 23
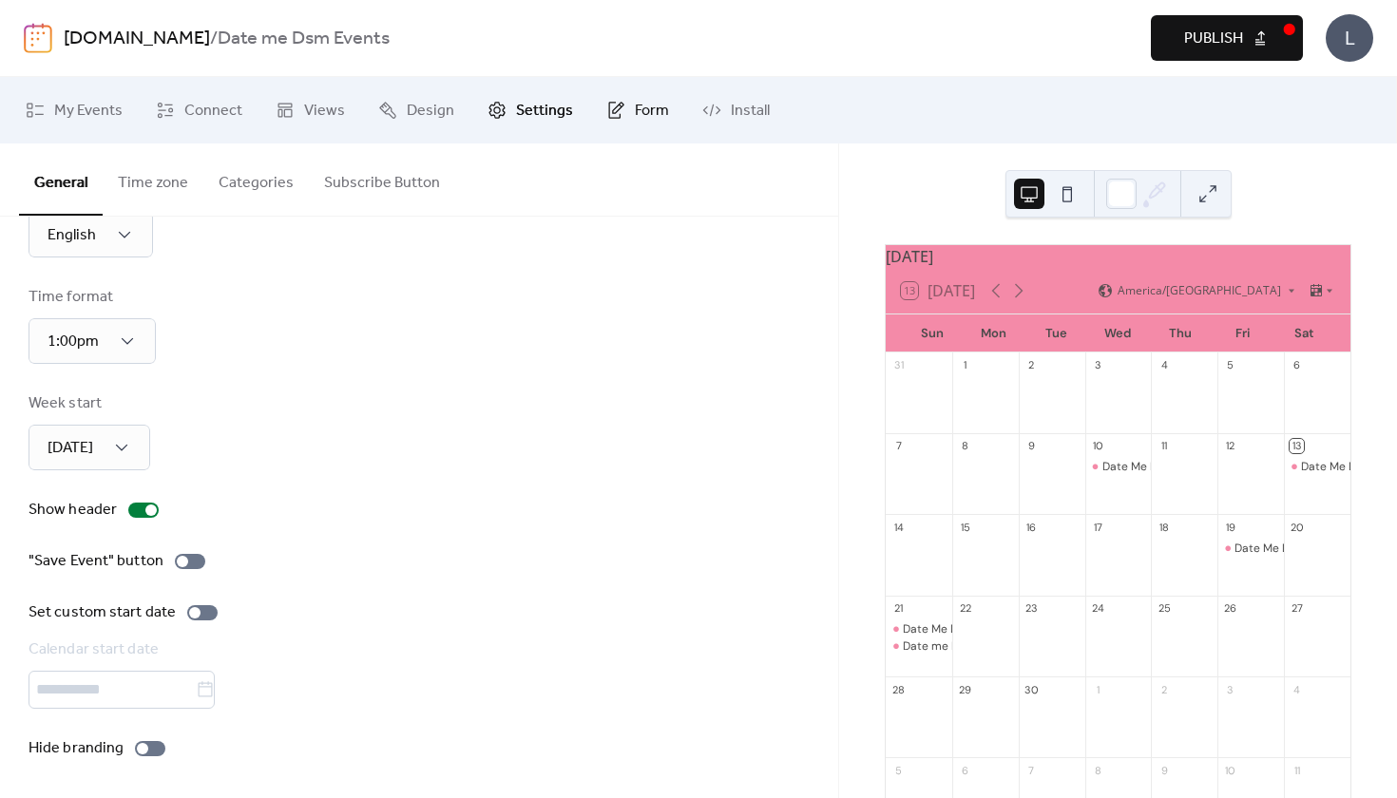
scroll to position [82, 0]
click at [92, 125] on link "My Events" at bounding box center [73, 110] width 125 height 51
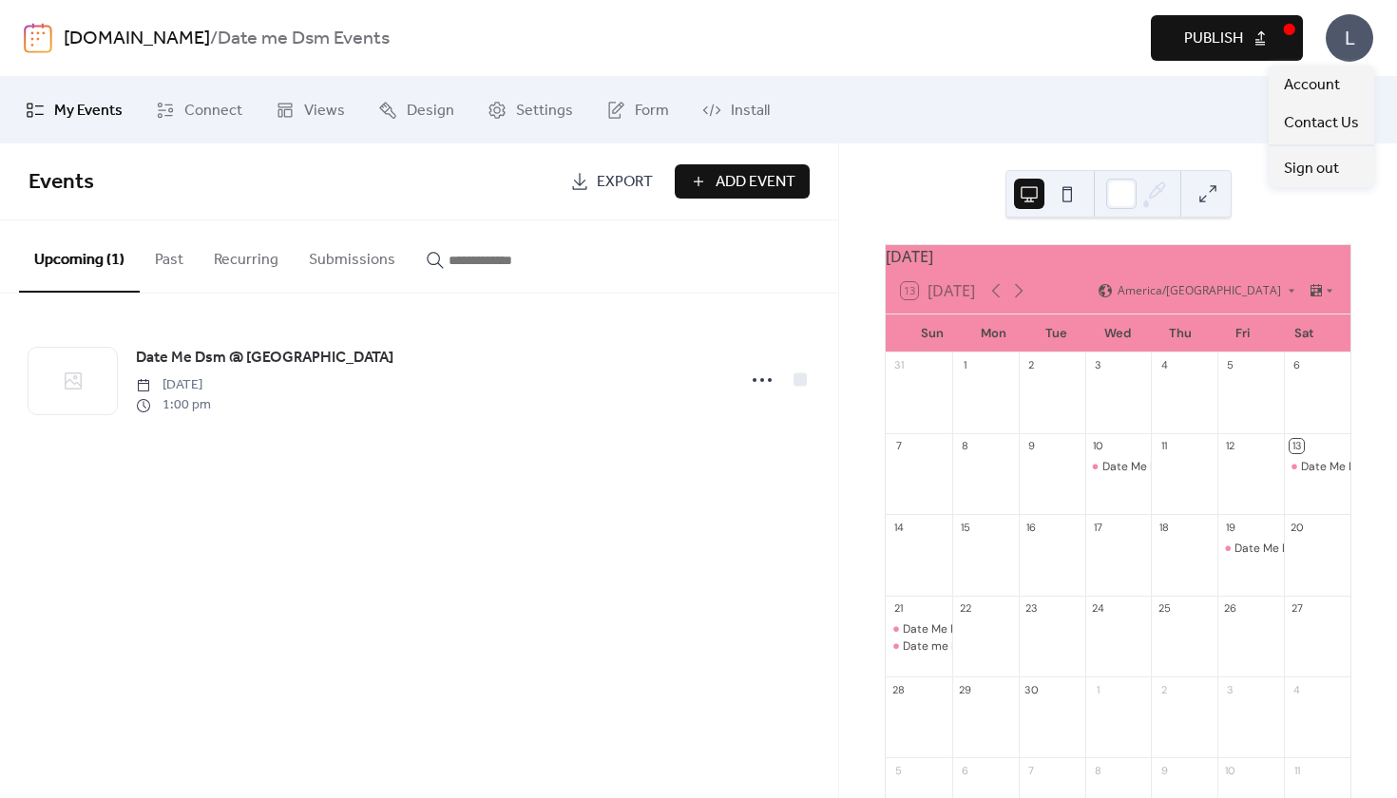
click at [1341, 39] on div "L" at bounding box center [1349, 38] width 48 height 48
click at [1324, 83] on span "Account" at bounding box center [1312, 85] width 56 height 23
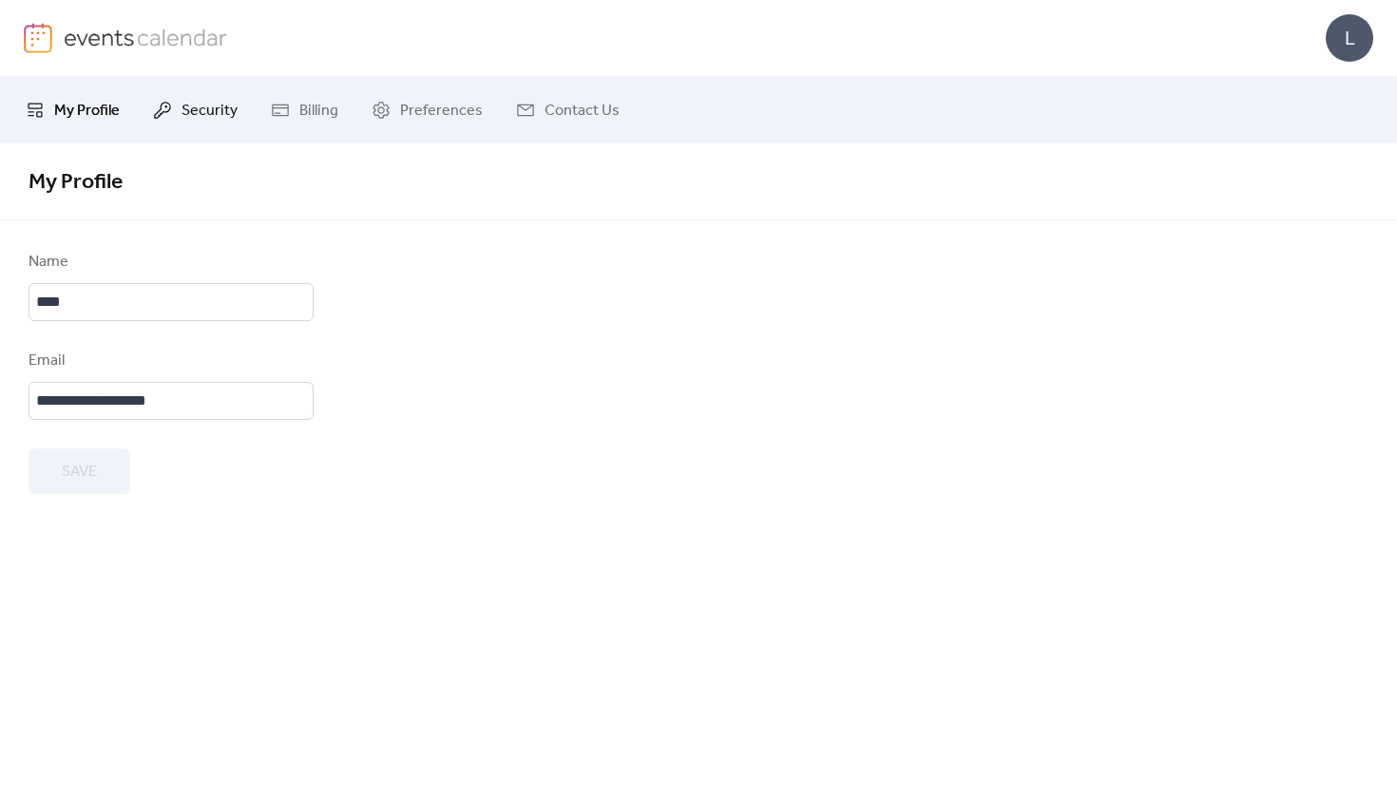
click at [176, 119] on link "Security" at bounding box center [195, 110] width 113 height 51
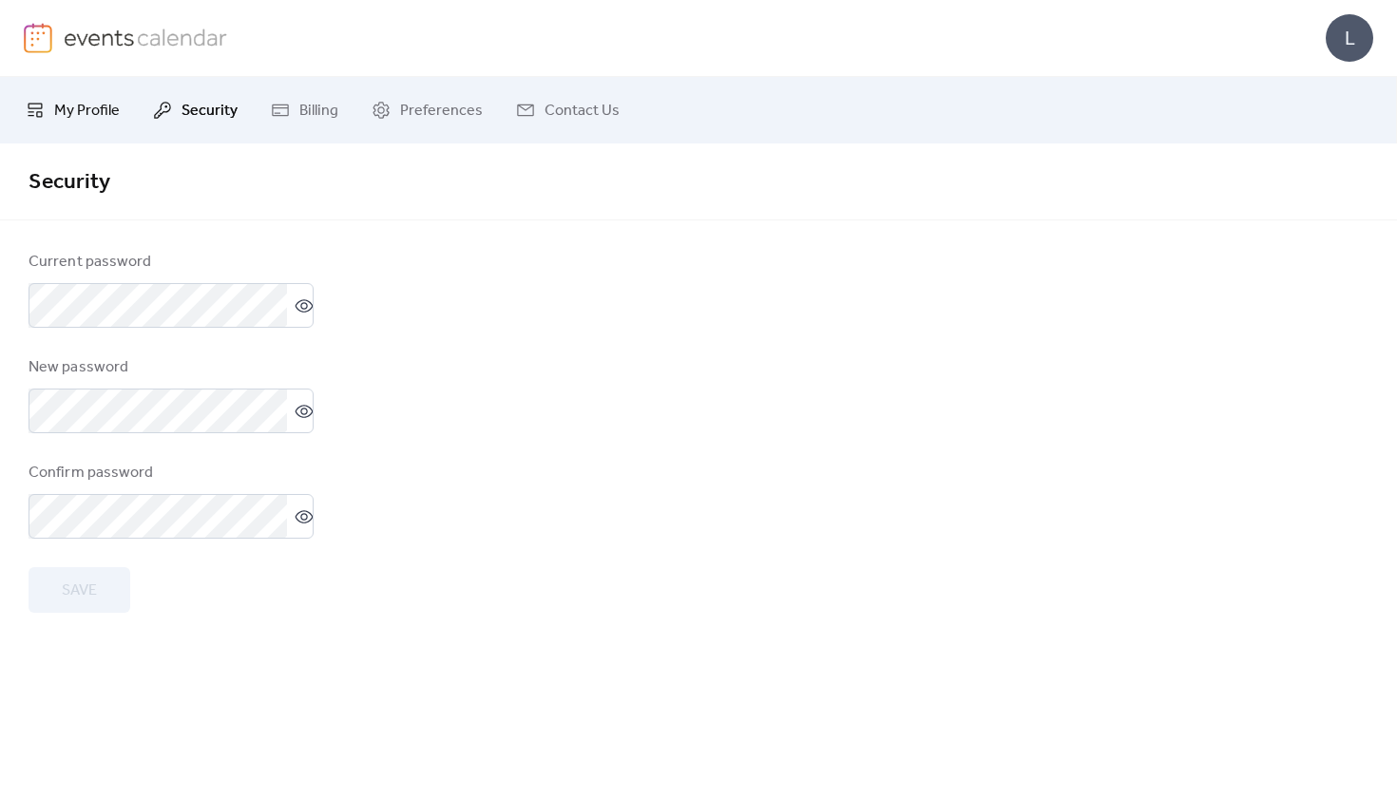
click at [102, 111] on span "My Profile" at bounding box center [87, 111] width 66 height 23
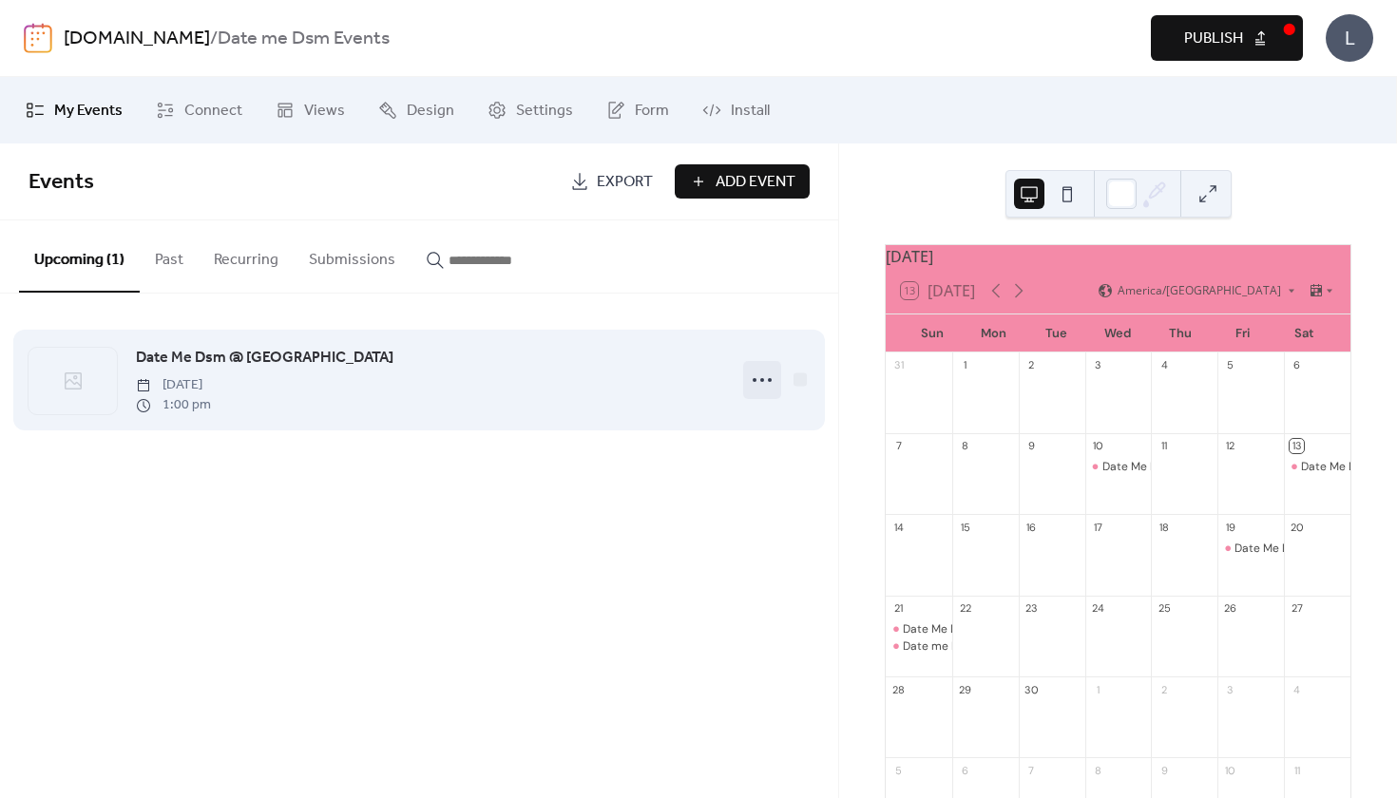
click at [770, 380] on circle at bounding box center [770, 380] width 4 height 4
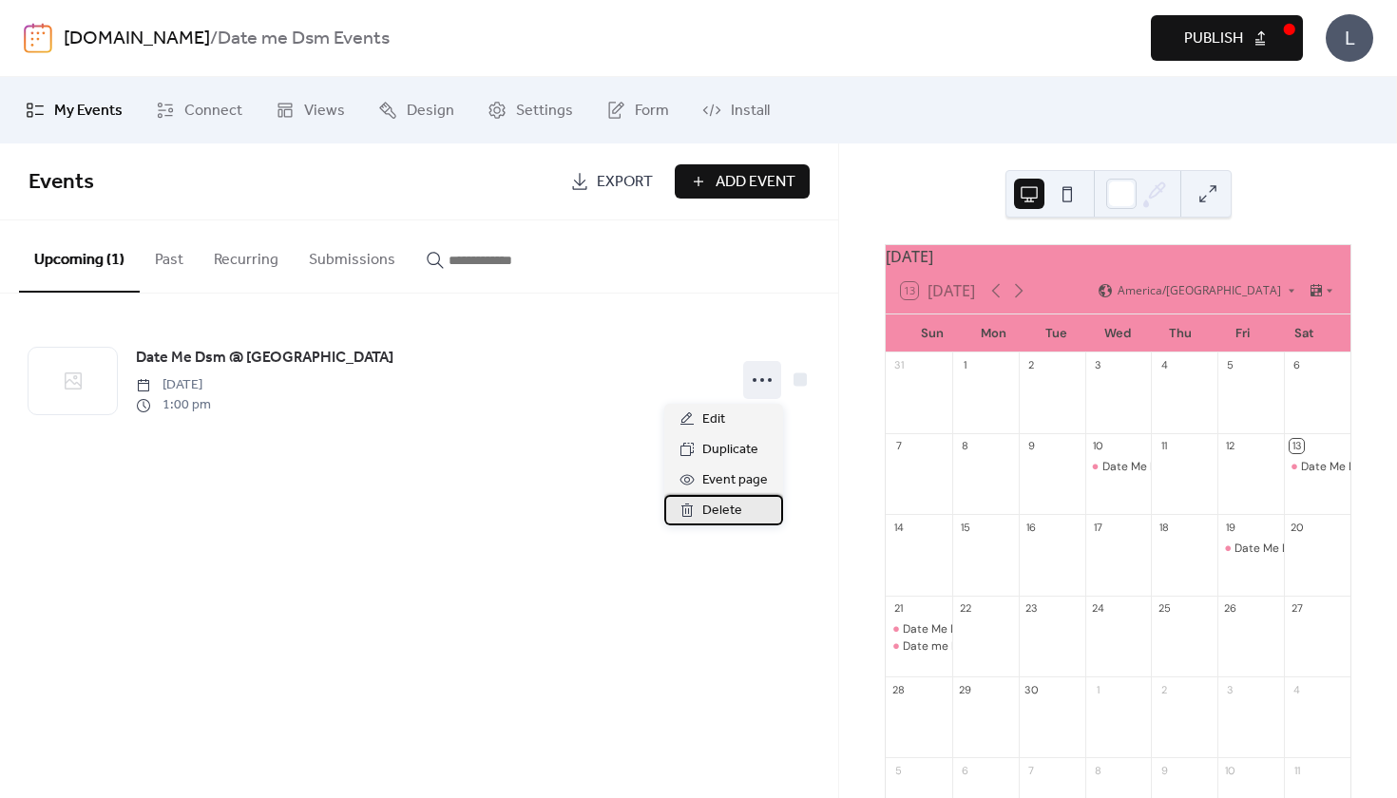
click at [718, 505] on span "Delete" at bounding box center [722, 511] width 40 height 23
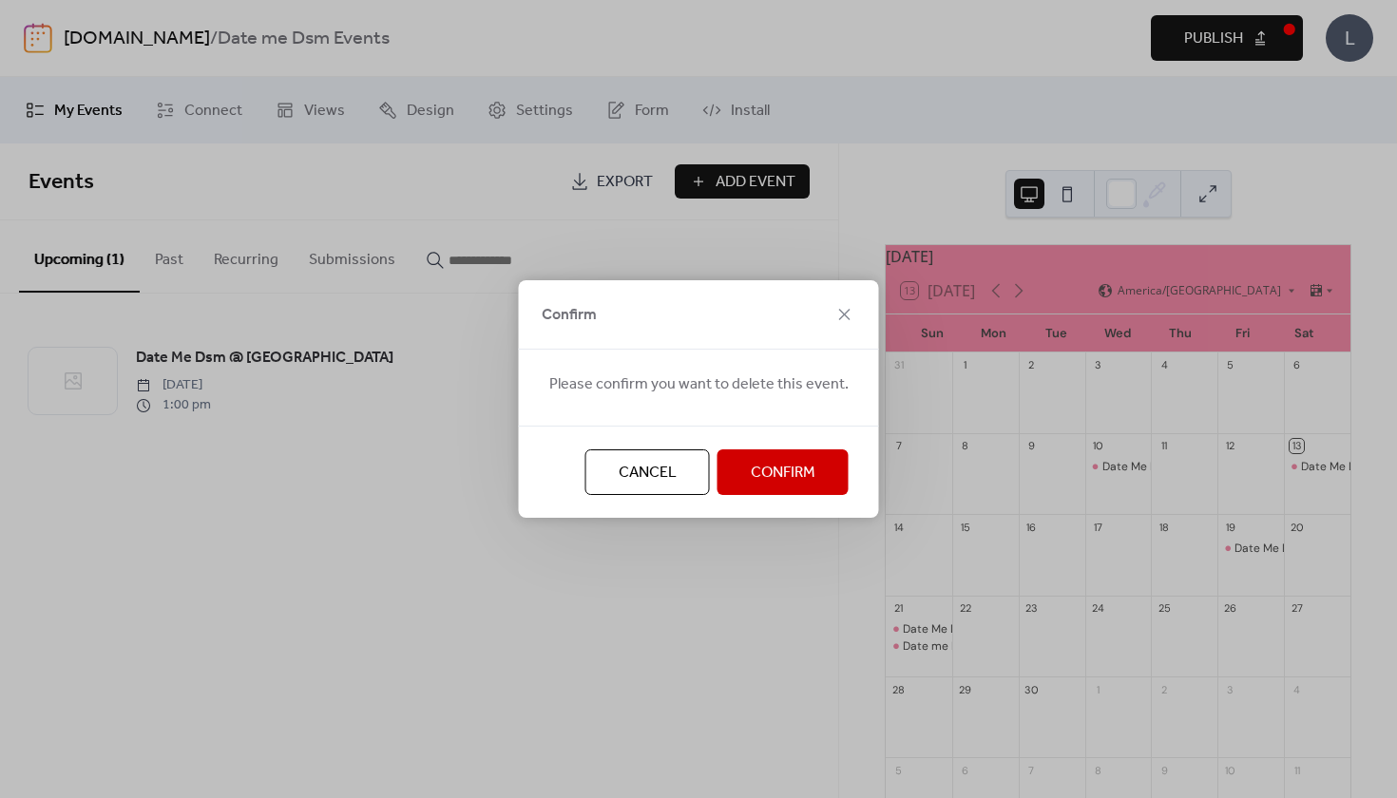
click at [752, 481] on span "Confirm" at bounding box center [783, 473] width 65 height 23
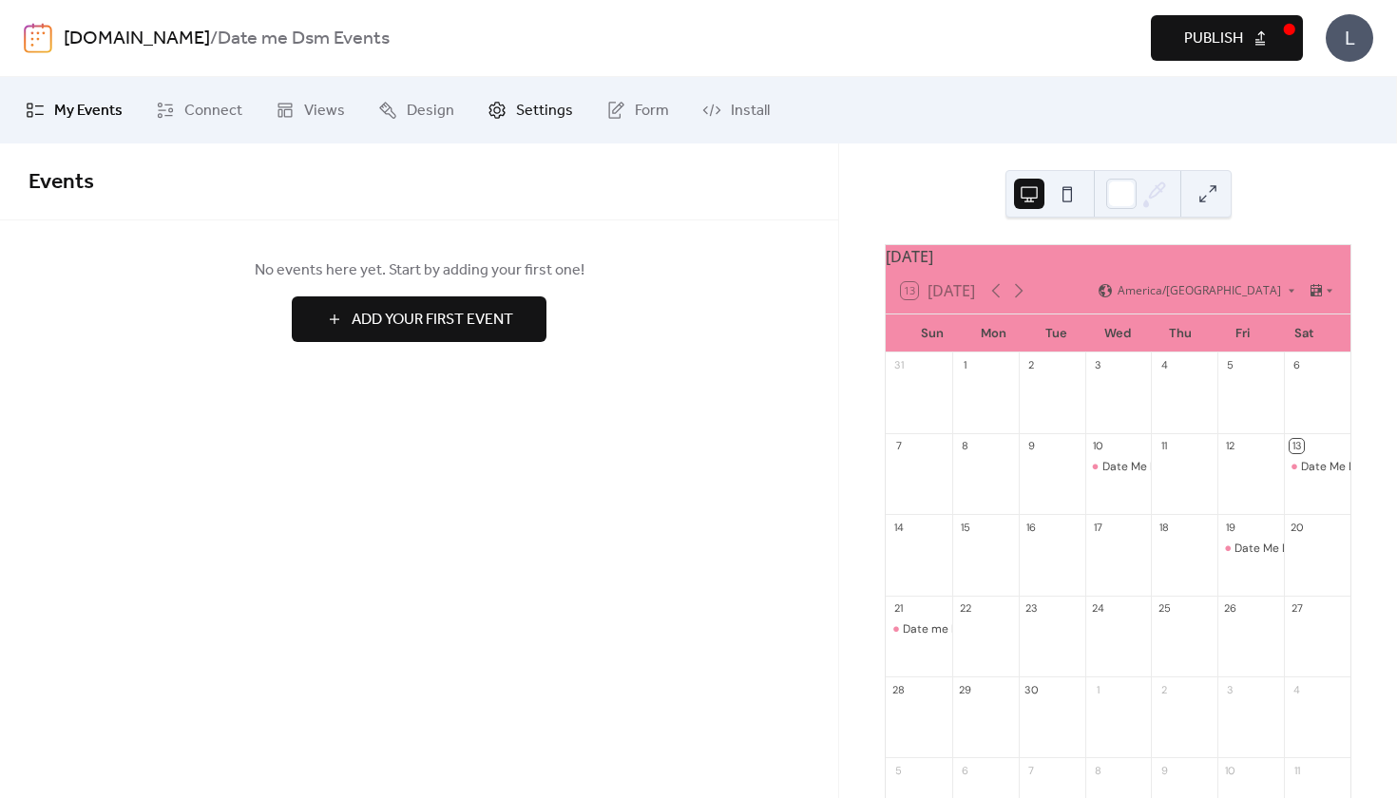
click at [504, 110] on link "Settings" at bounding box center [530, 110] width 114 height 51
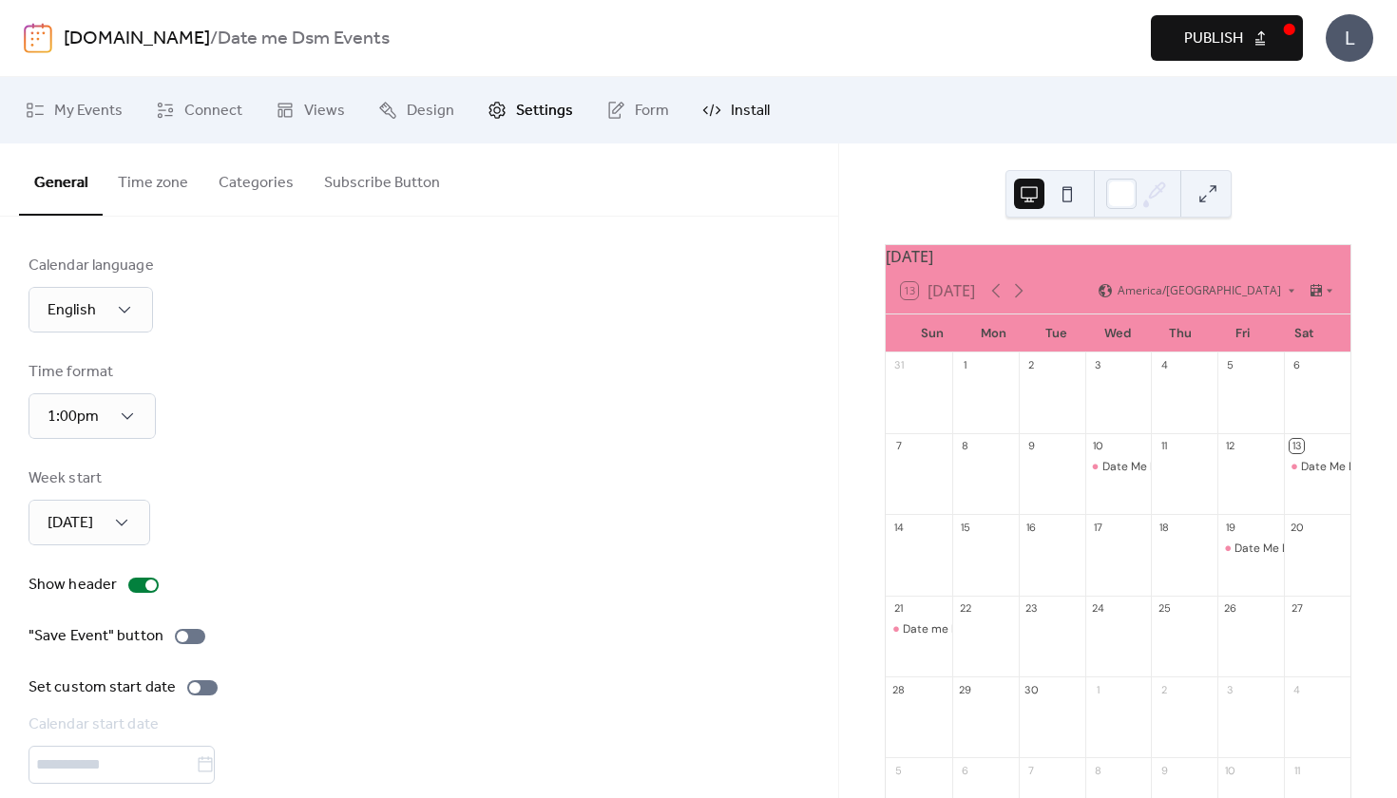
click at [753, 122] on span "Install" at bounding box center [750, 111] width 39 height 23
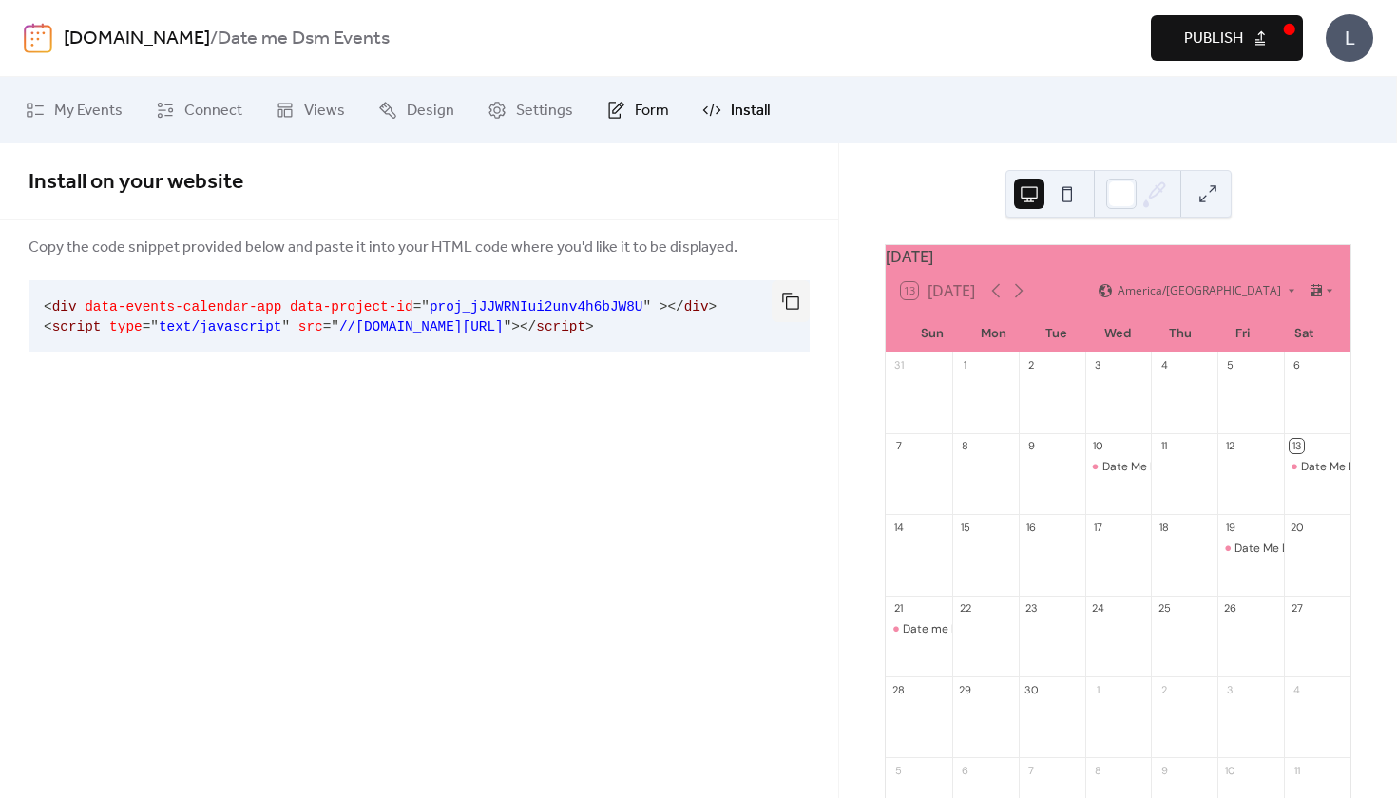
click at [641, 112] on span "Form" at bounding box center [652, 111] width 34 height 23
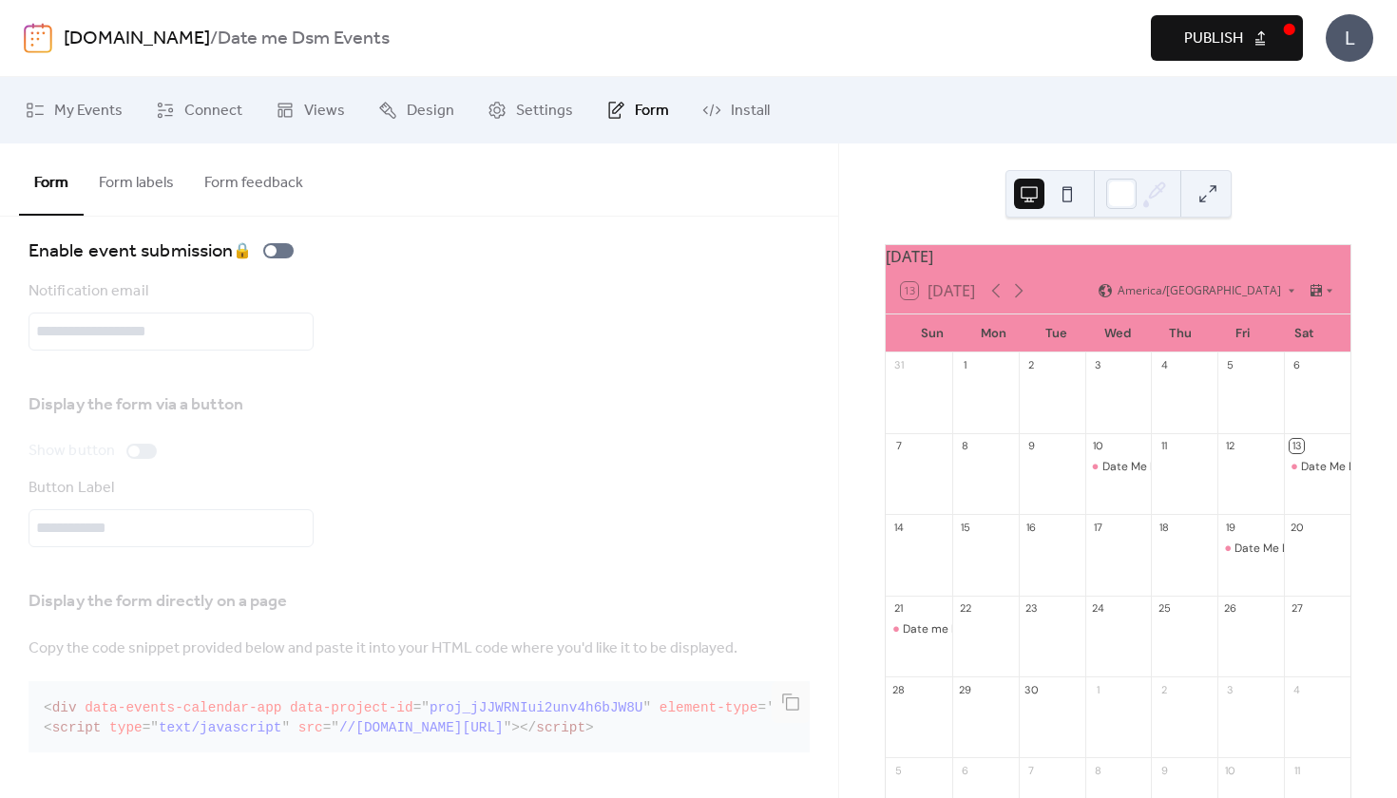
scroll to position [31, 0]
click at [139, 184] on button "Form labels" at bounding box center [136, 178] width 105 height 70
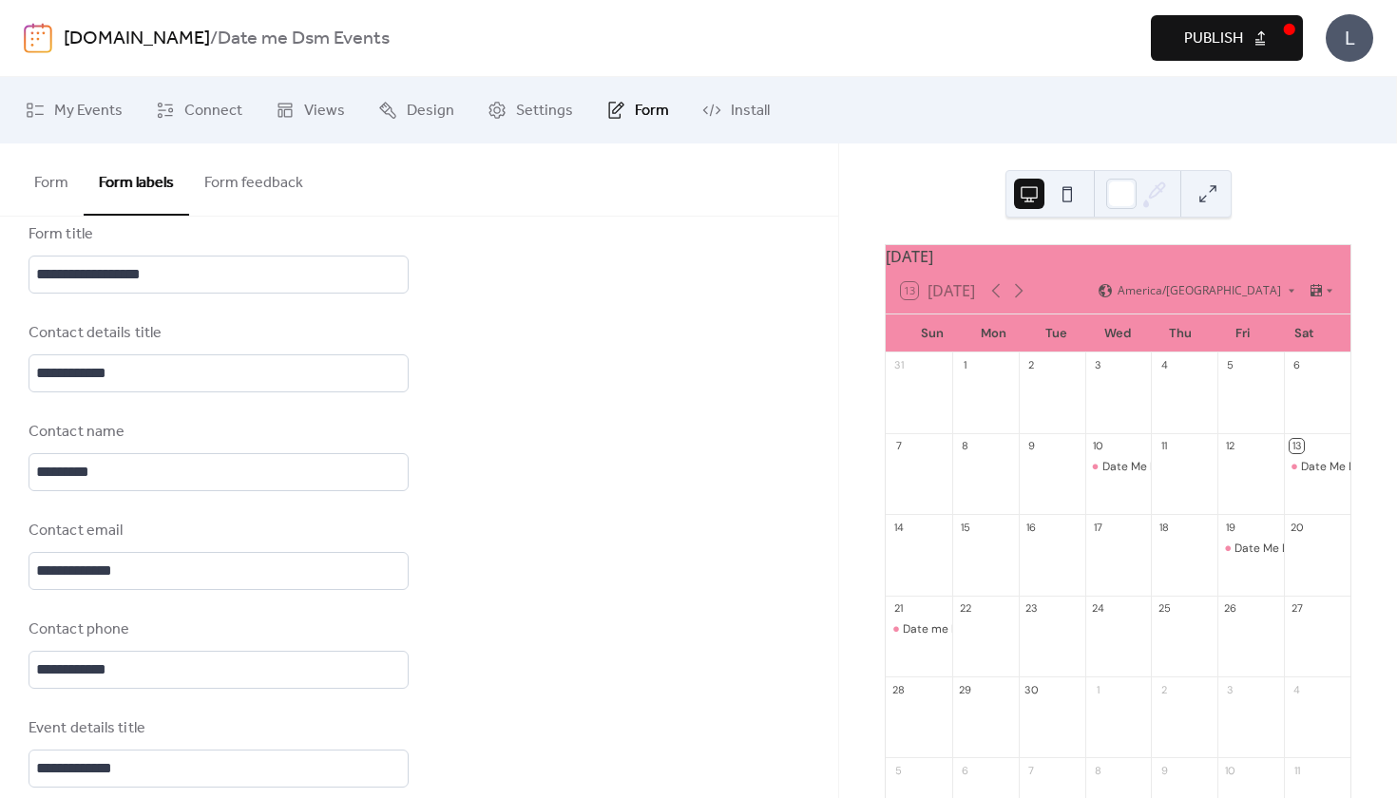
click at [266, 179] on button "Form feedback" at bounding box center [253, 178] width 129 height 70
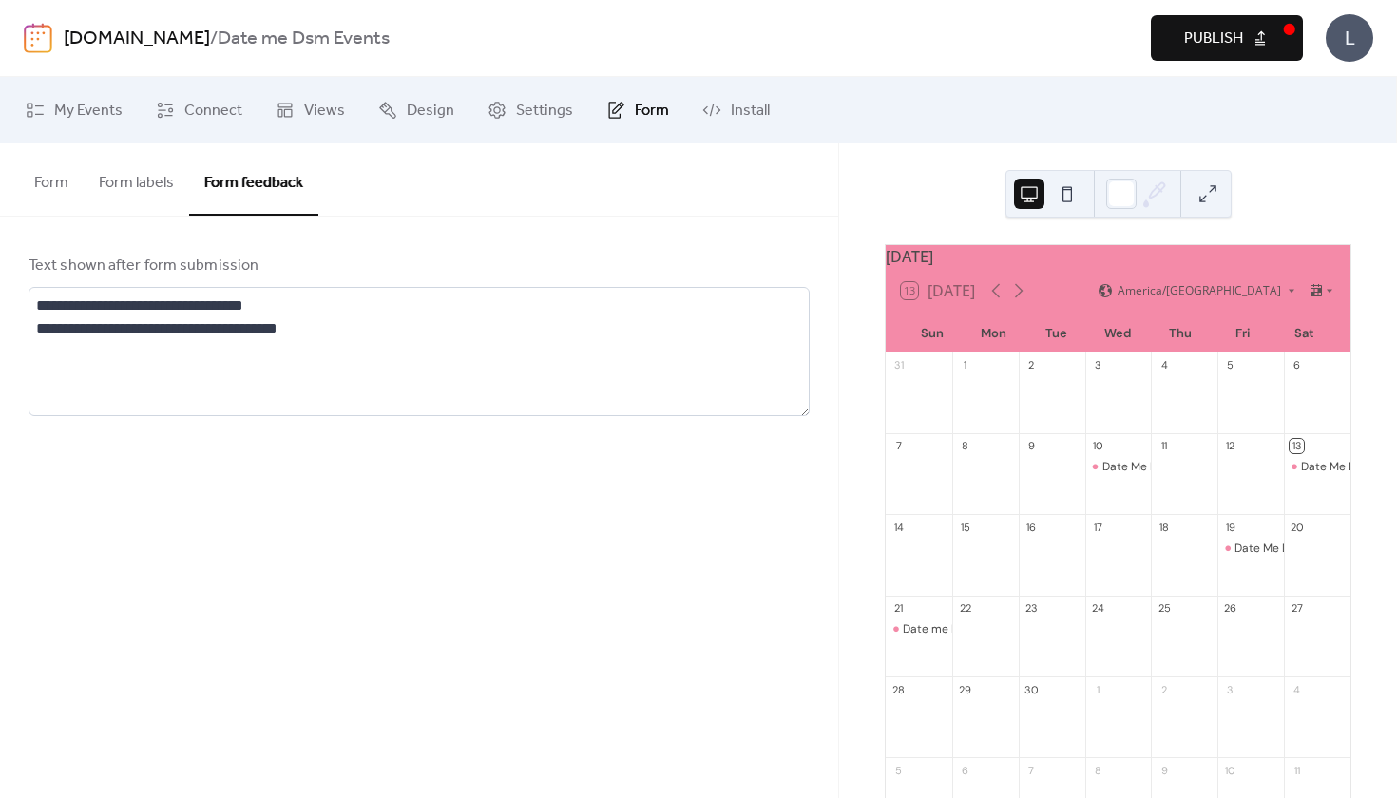
click at [147, 177] on button "Form labels" at bounding box center [136, 178] width 105 height 70
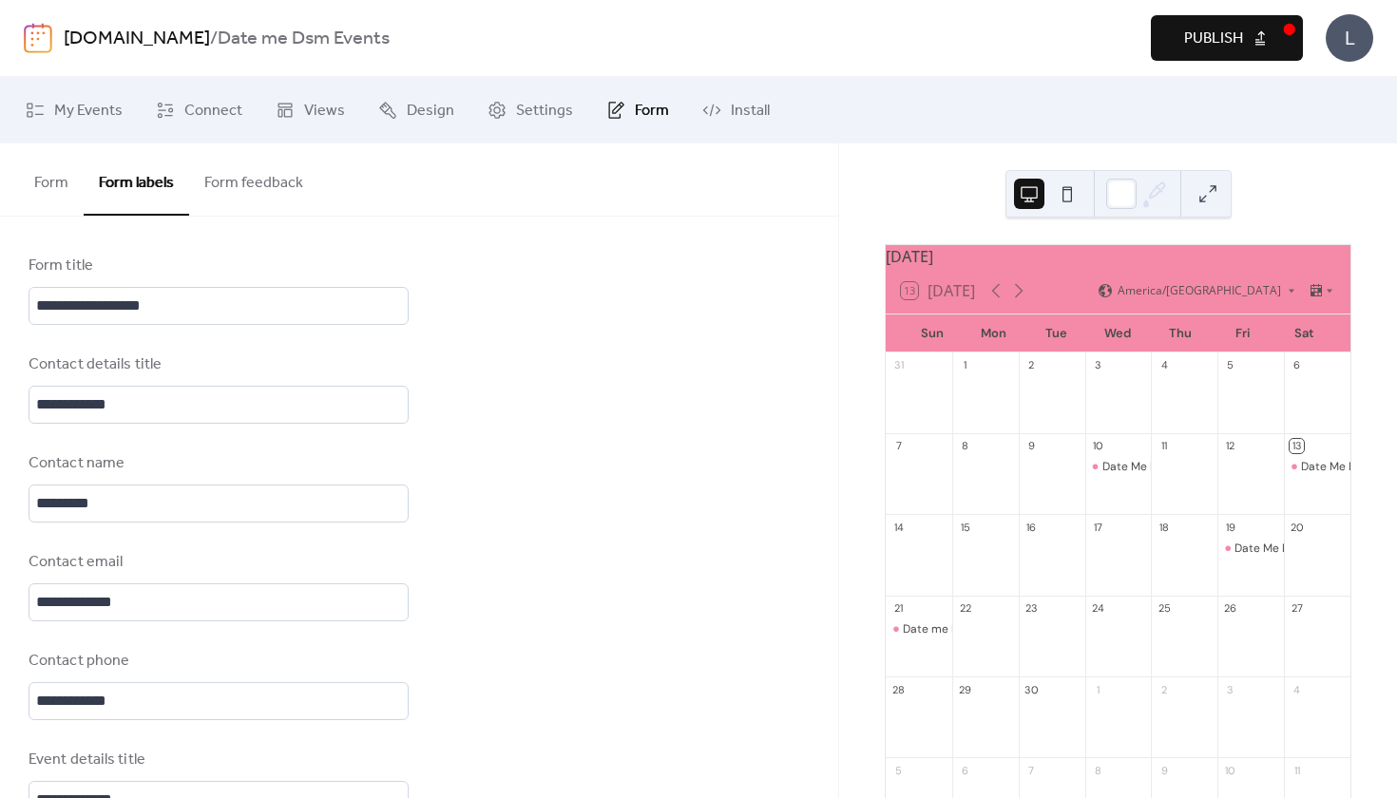
click at [23, 183] on button "Form" at bounding box center [51, 178] width 65 height 70
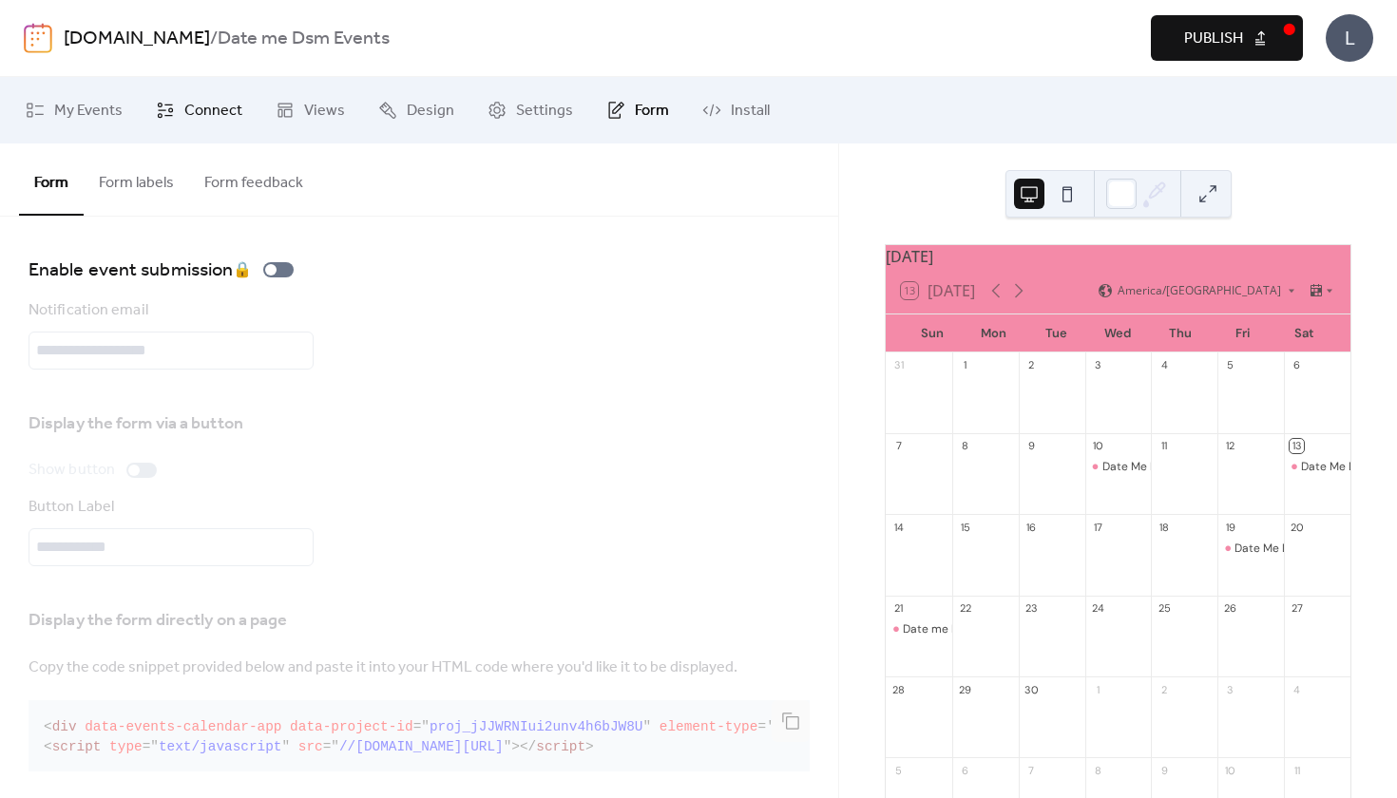
click at [181, 121] on link "Connect" at bounding box center [199, 110] width 115 height 51
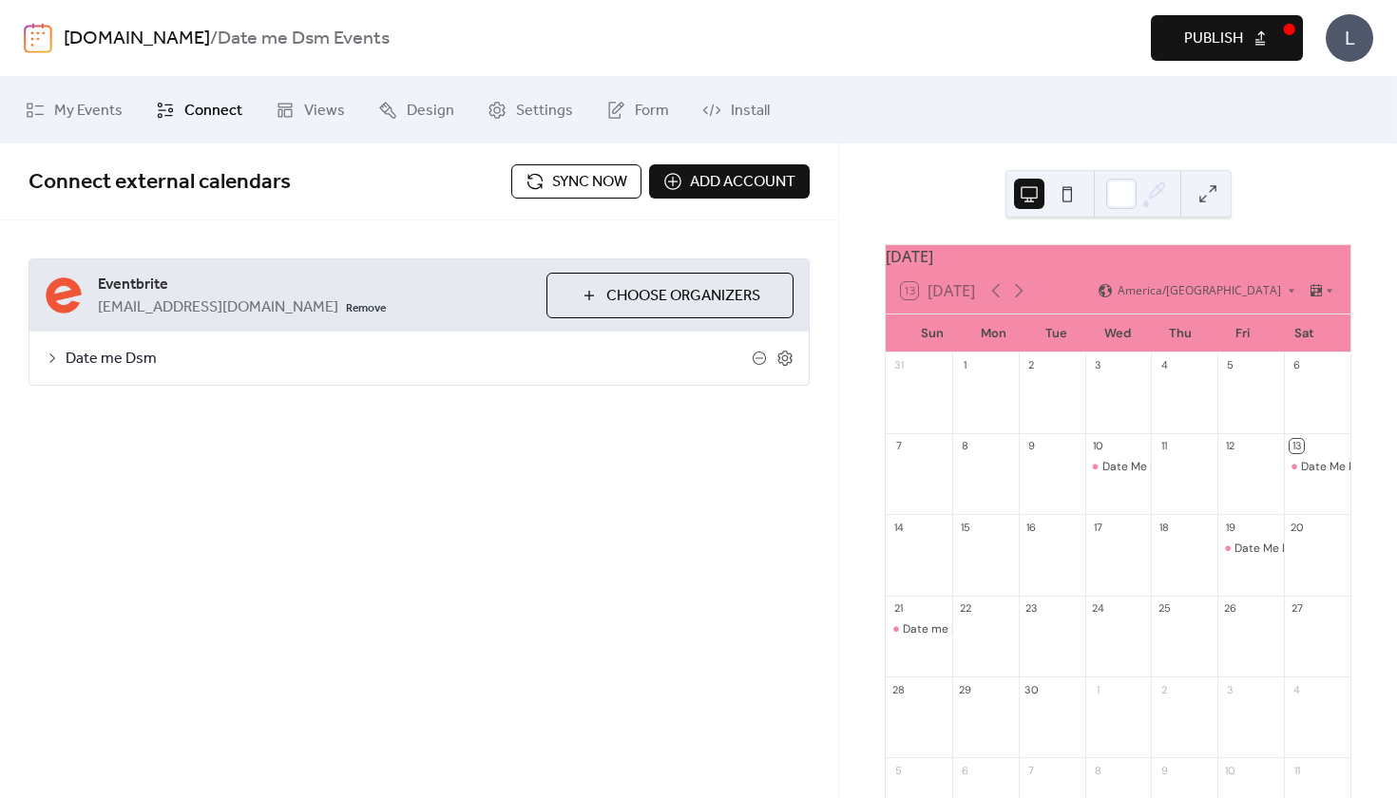
click at [623, 293] on span "Choose Organizers" at bounding box center [683, 296] width 154 height 23
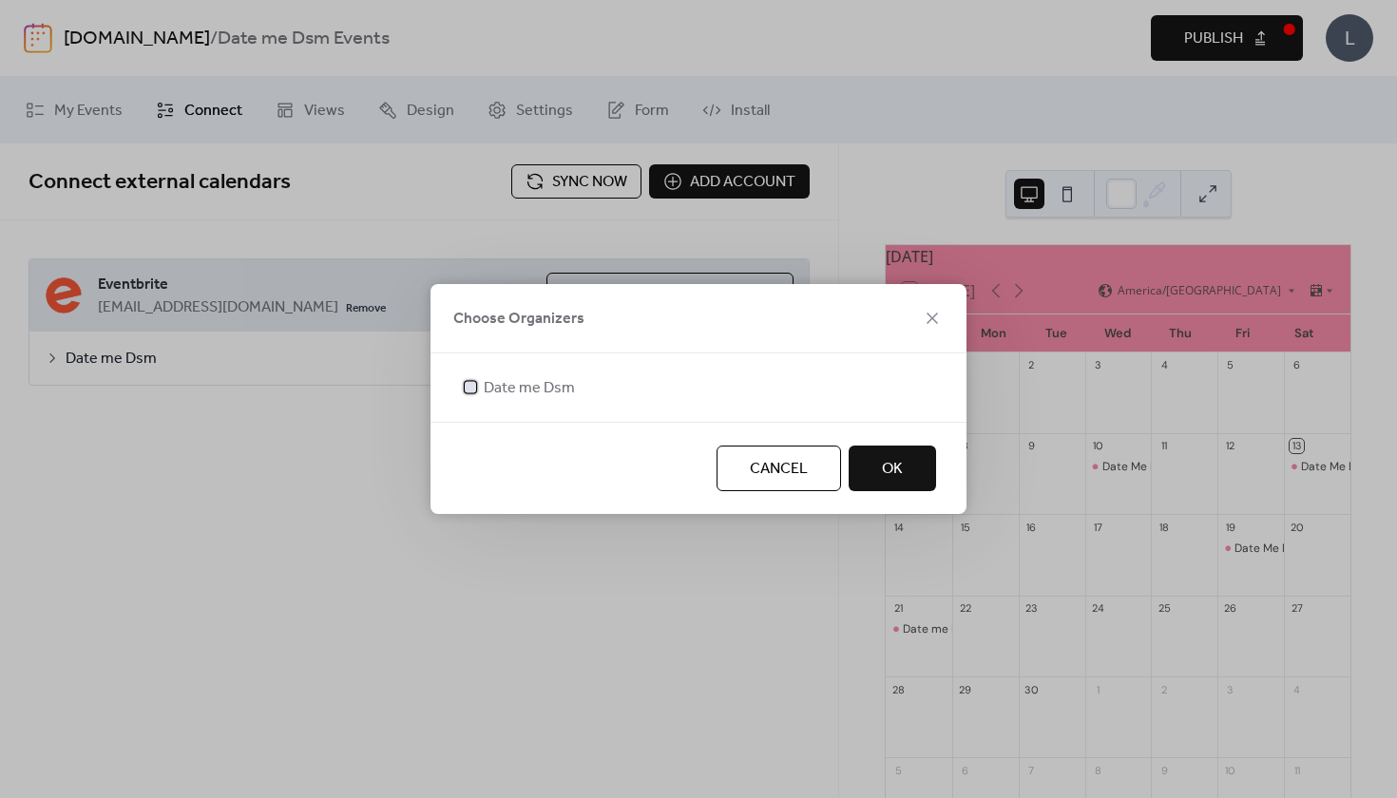
click at [511, 392] on span "Date me Dsm" at bounding box center [529, 388] width 91 height 23
click at [884, 458] on span "OK" at bounding box center [892, 469] width 21 height 23
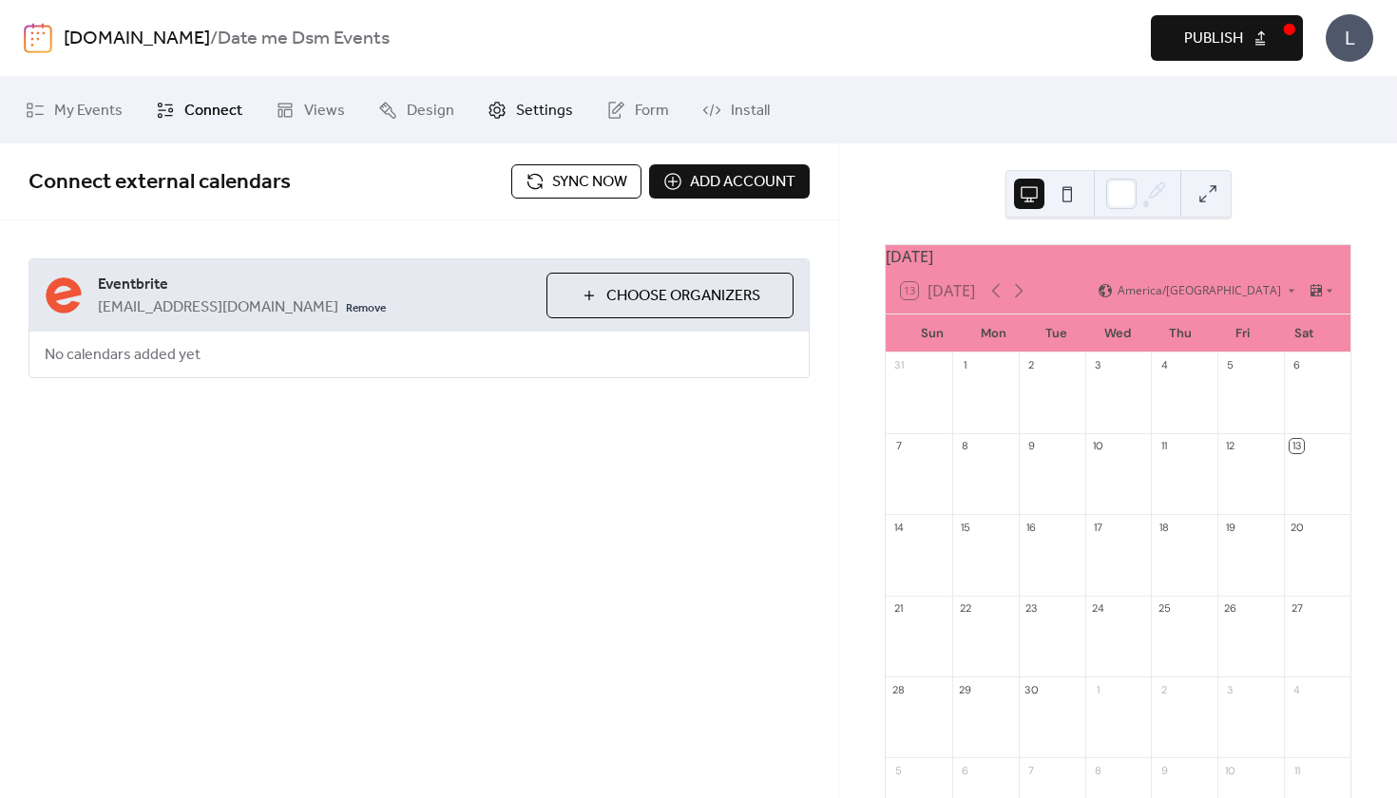
click at [547, 119] on span "Settings" at bounding box center [544, 111] width 57 height 23
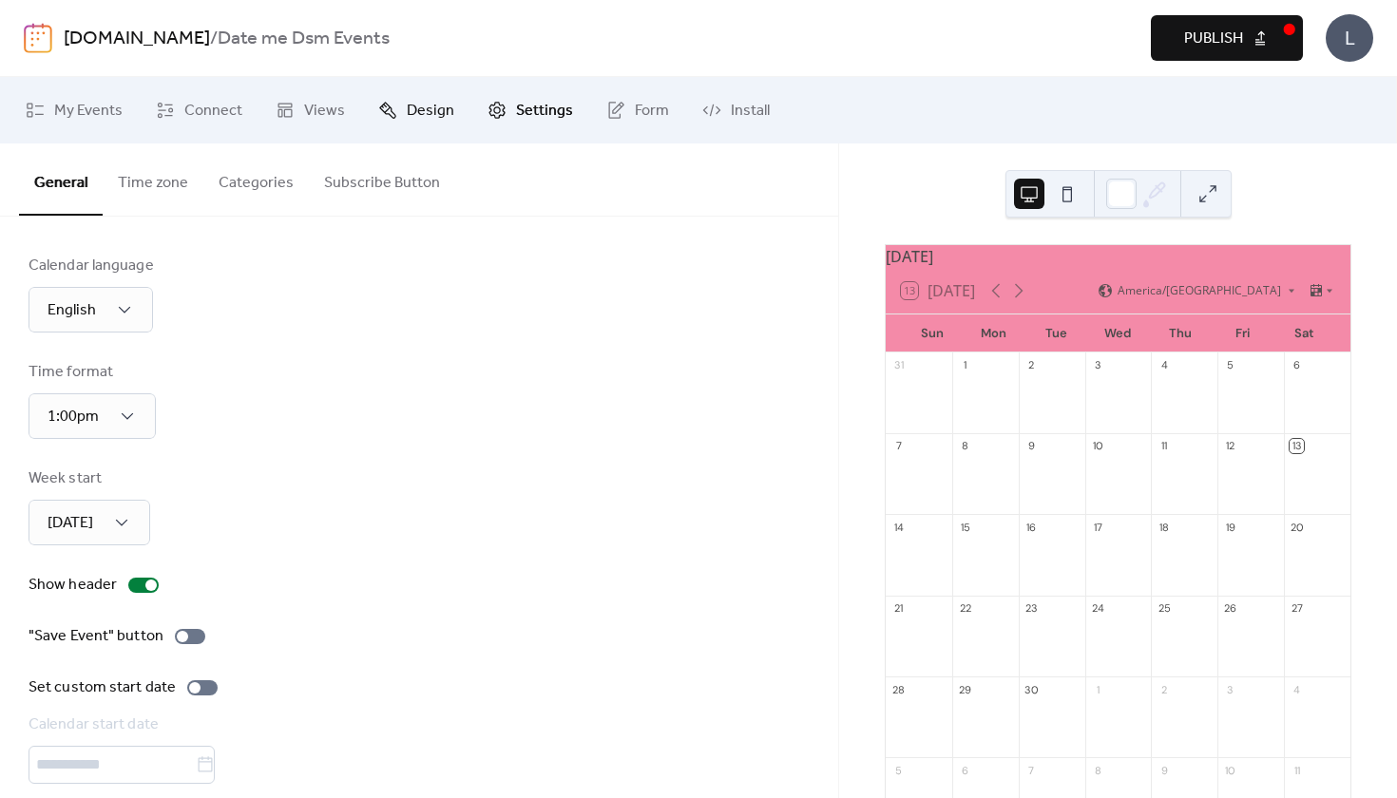
click at [444, 113] on span "Design" at bounding box center [431, 111] width 48 height 23
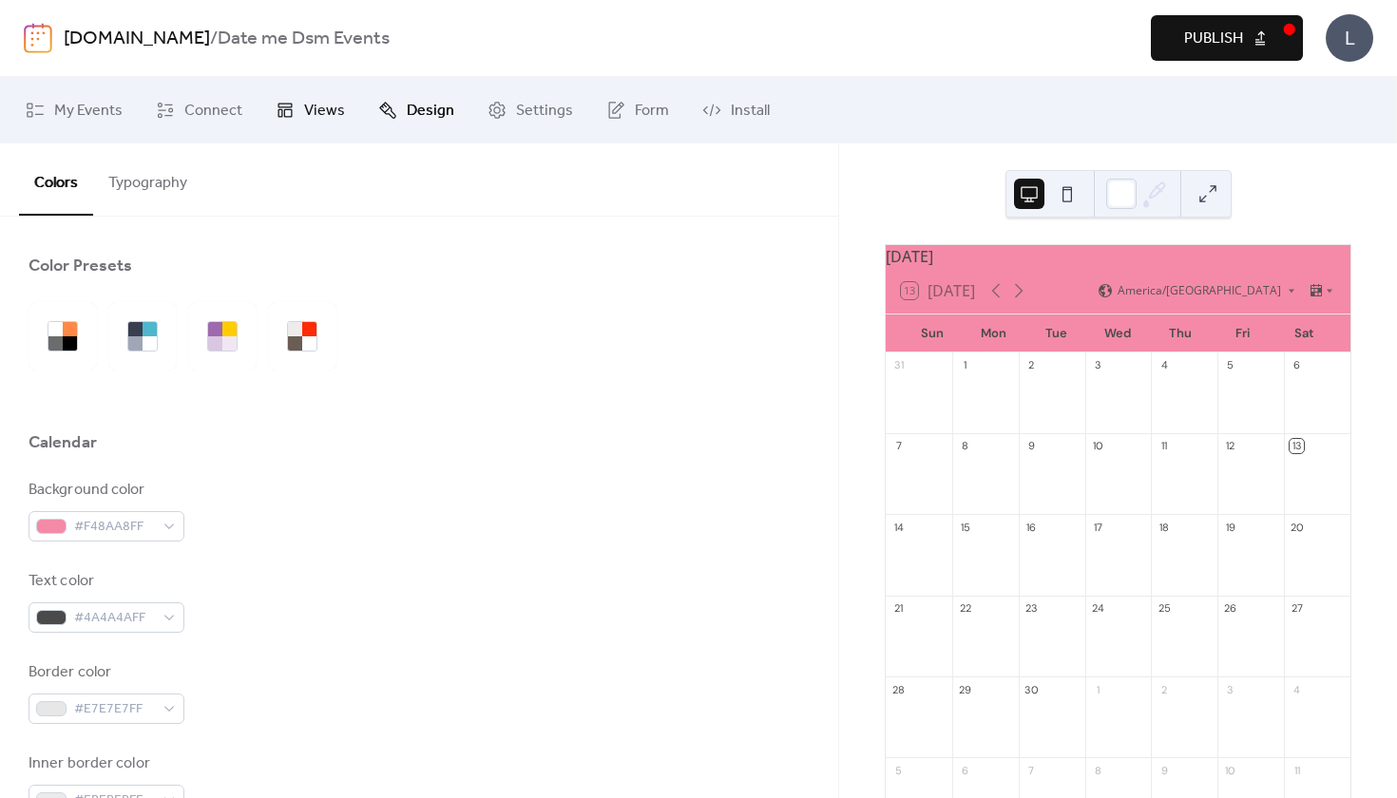
click at [321, 107] on span "Views" at bounding box center [324, 111] width 41 height 23
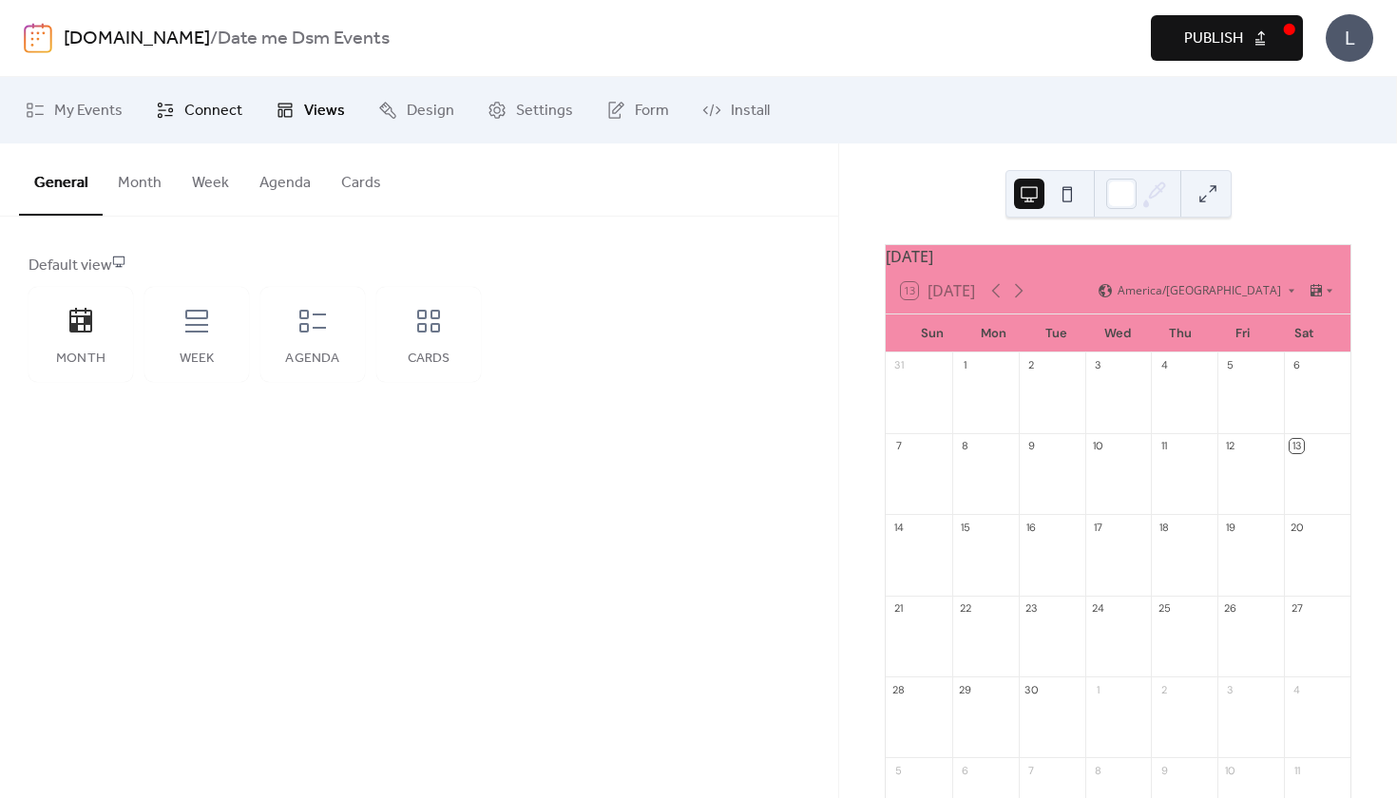
click at [227, 114] on span "Connect" at bounding box center [213, 111] width 58 height 23
